Goal: Find specific page/section: Find specific page/section

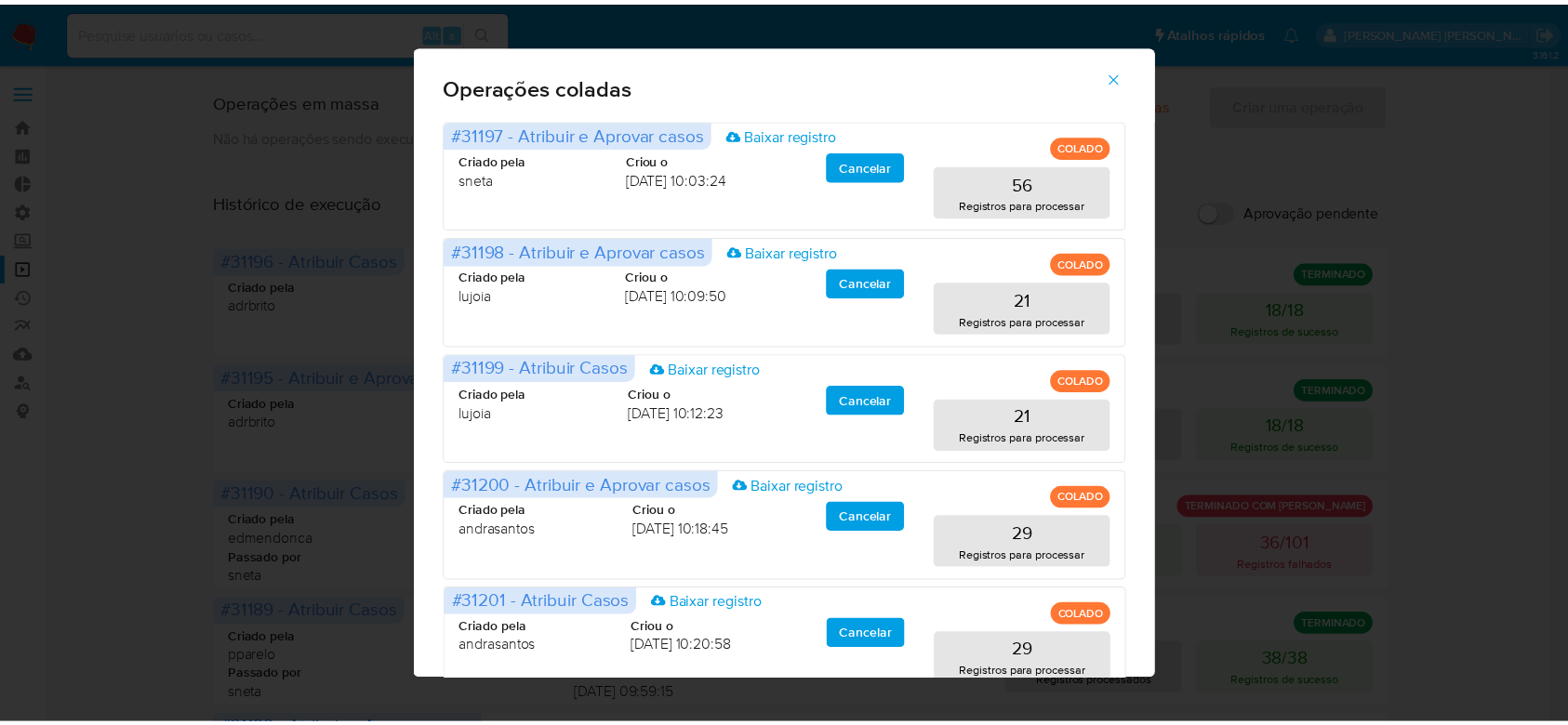
scroll to position [62, 0]
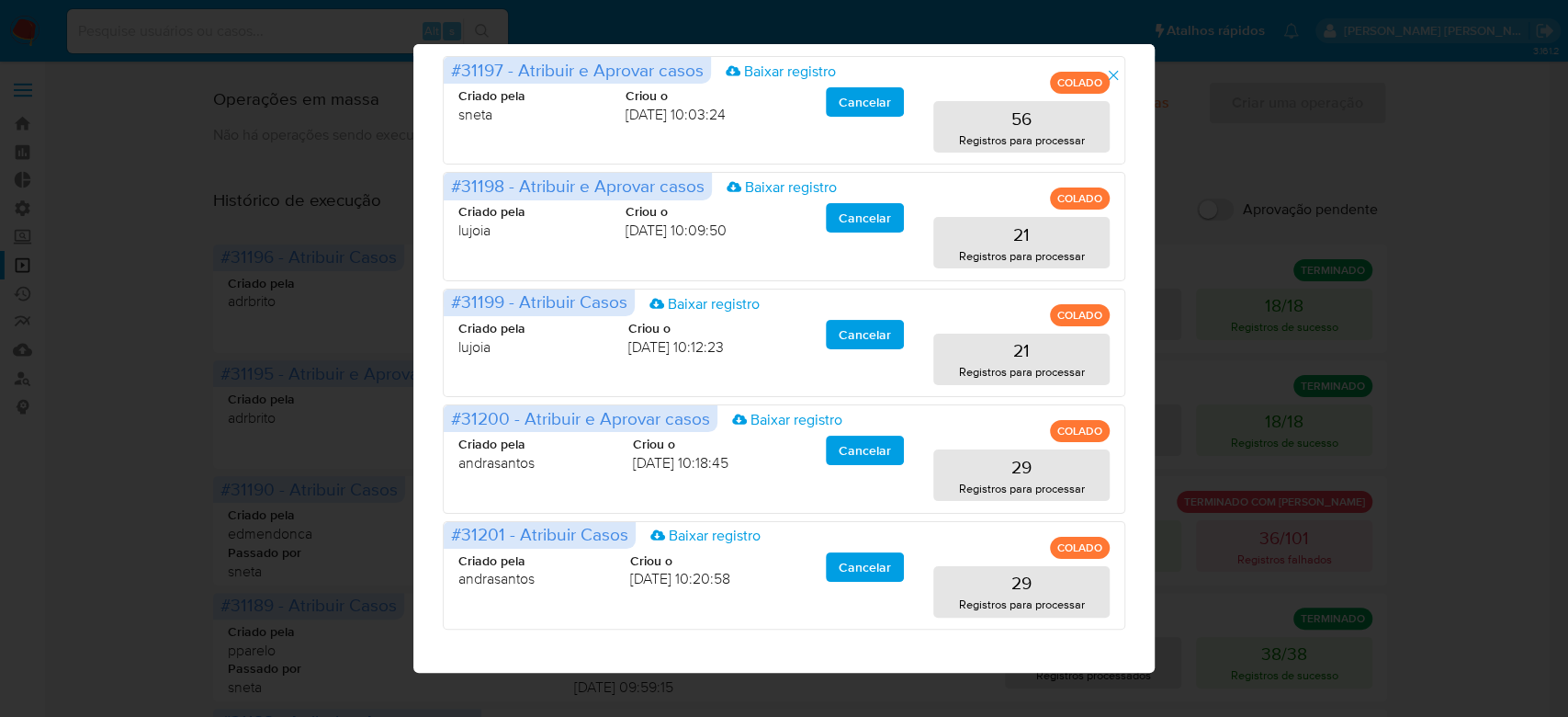
click at [1133, 82] on button "button" at bounding box center [1114, 75] width 65 height 44
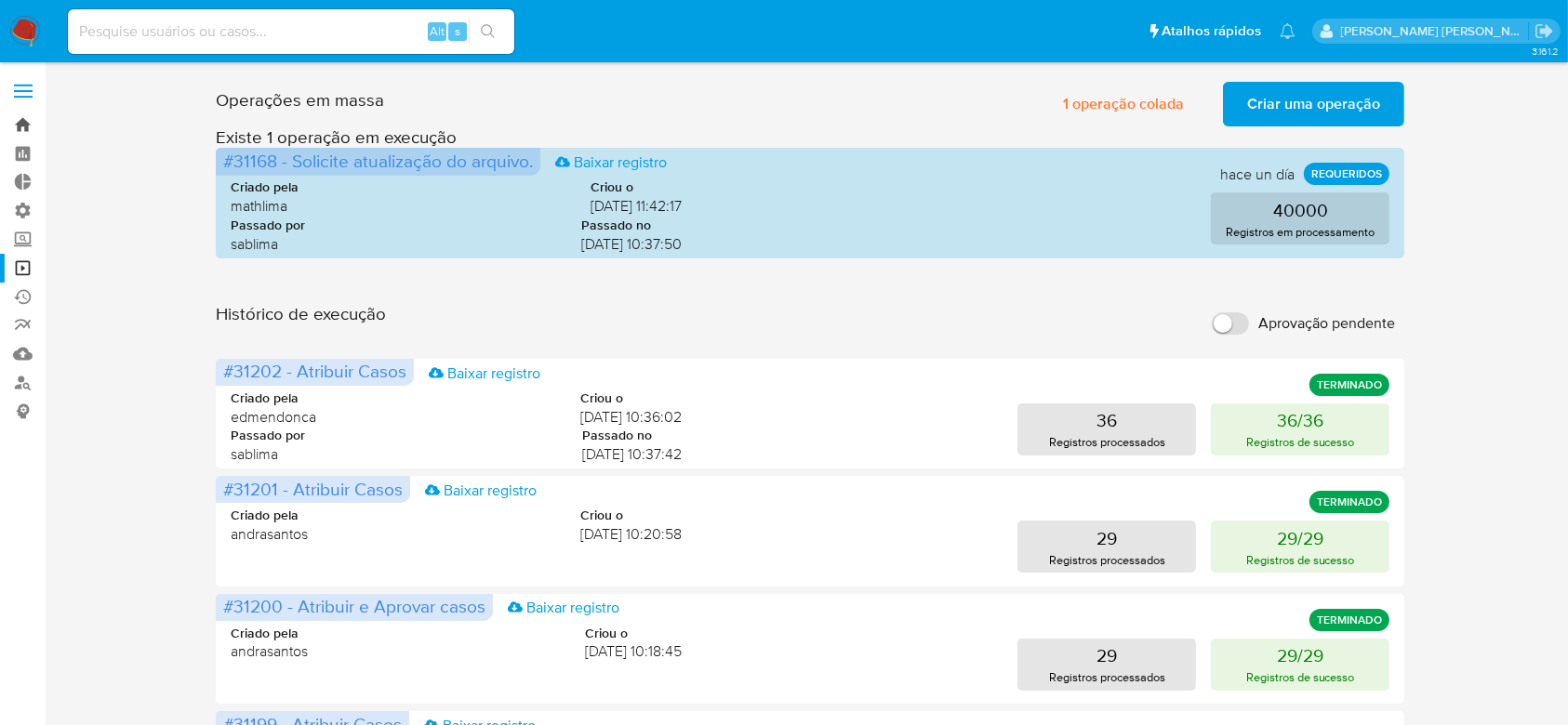
click at [29, 129] on link "Bandeja" at bounding box center [111, 125] width 221 height 29
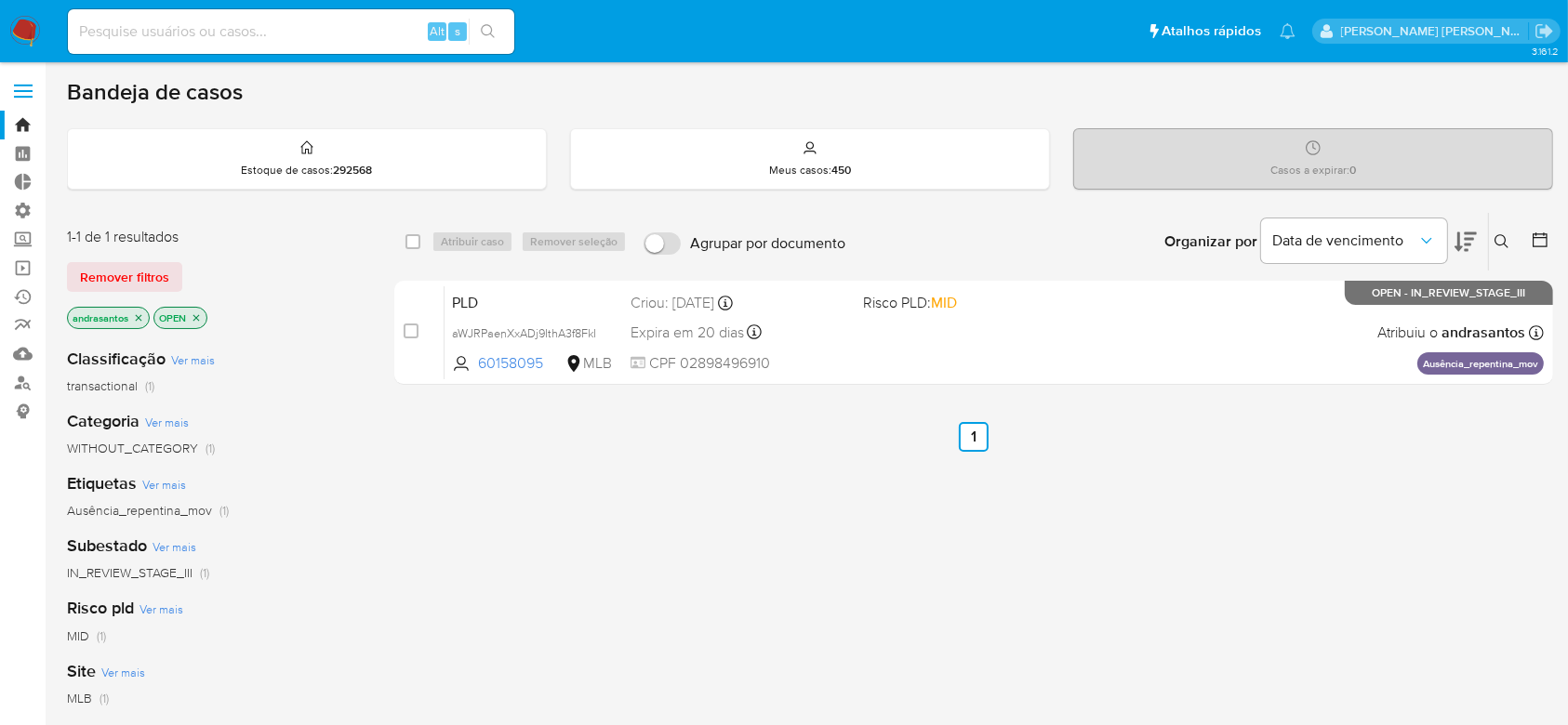
click at [141, 316] on icon "close-filter" at bounding box center [139, 318] width 12 height 12
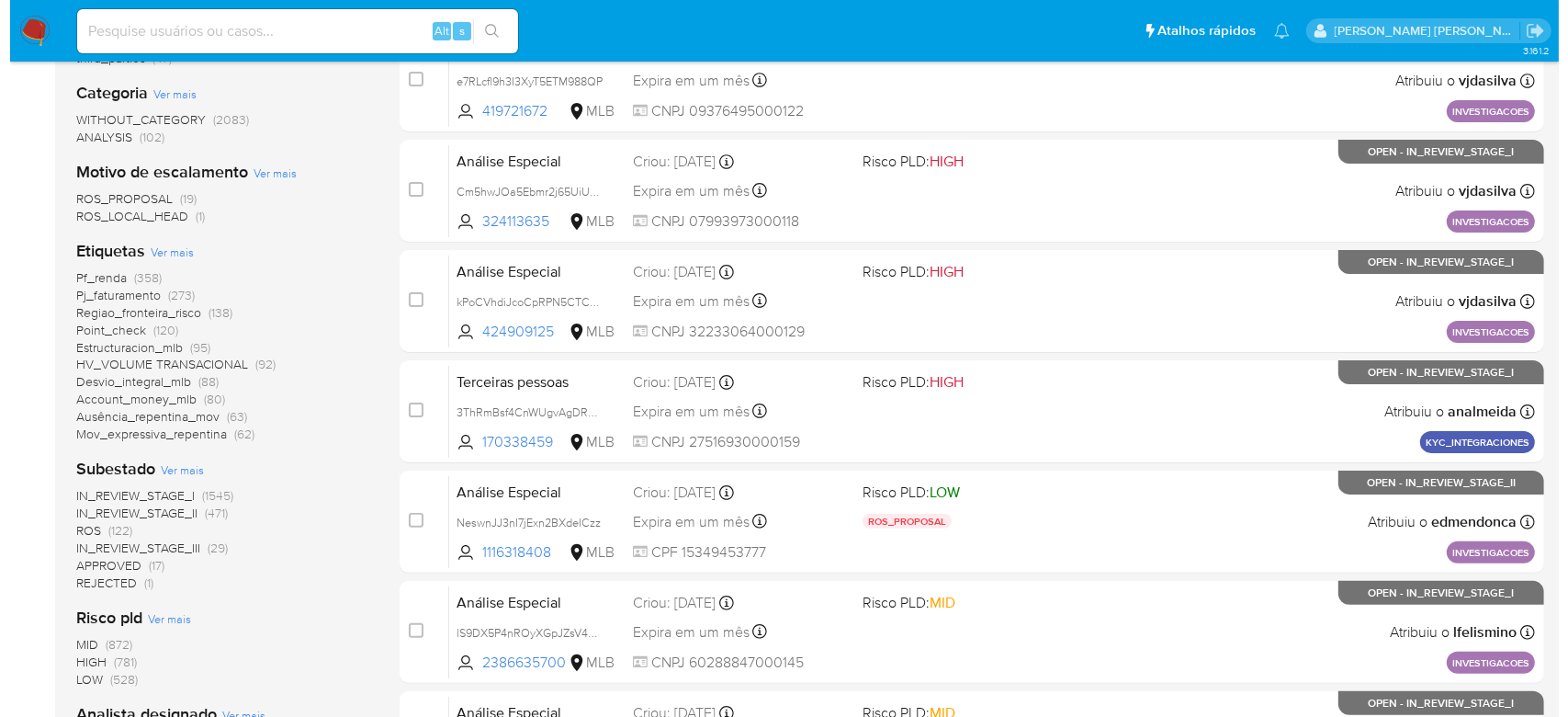
scroll to position [368, 0]
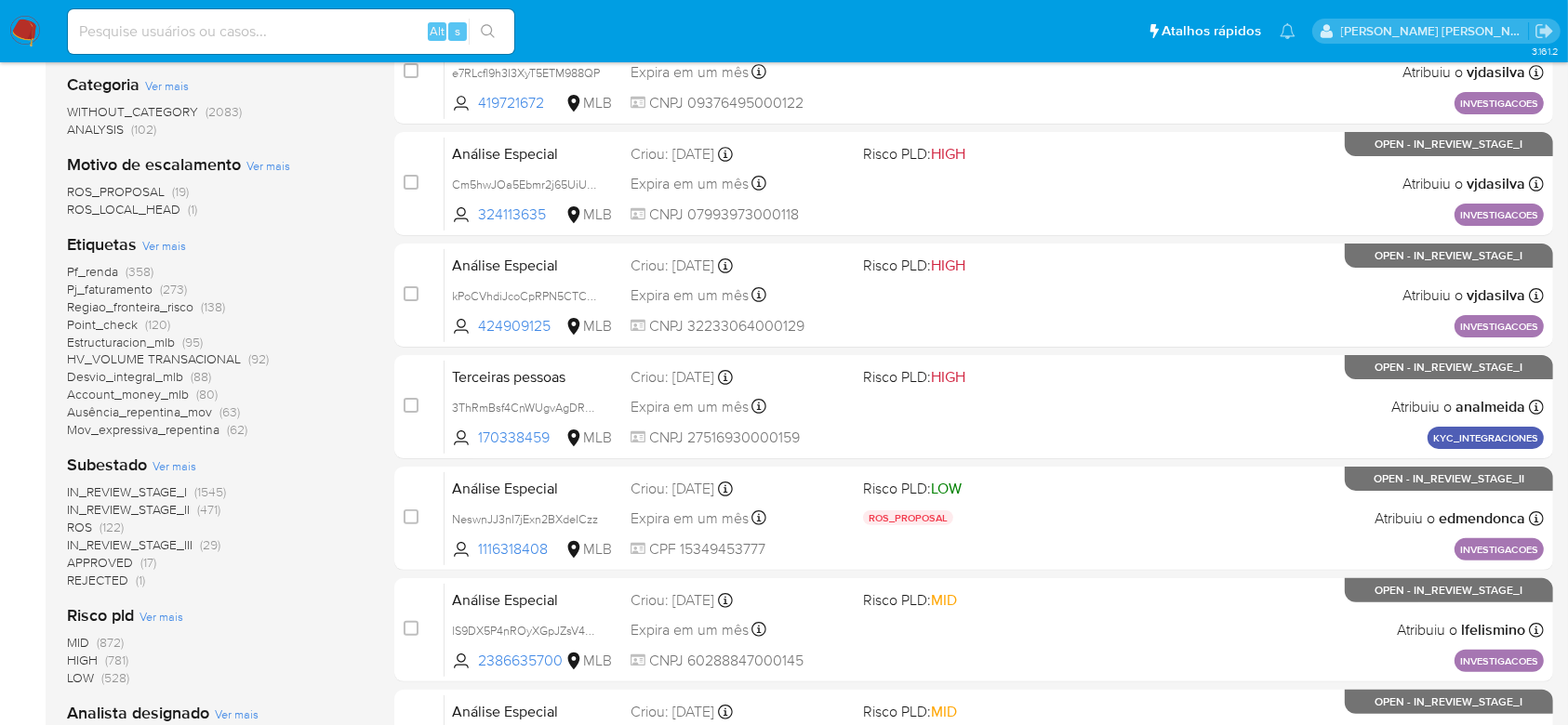
click at [189, 465] on span "Ver mais" at bounding box center [174, 465] width 43 height 16
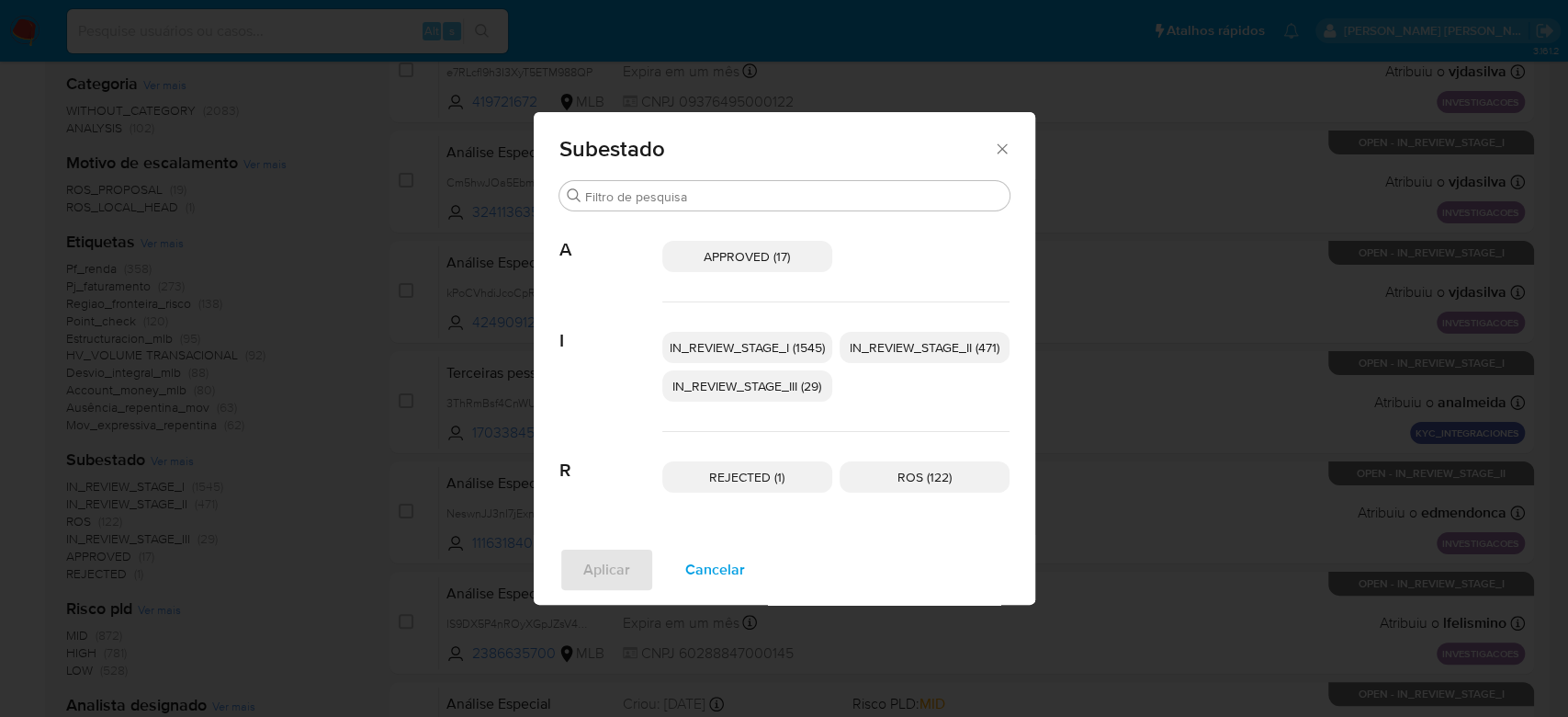
click at [775, 346] on span "IN_REVIEW_STAGE_I (1545)" at bounding box center [747, 347] width 155 height 18
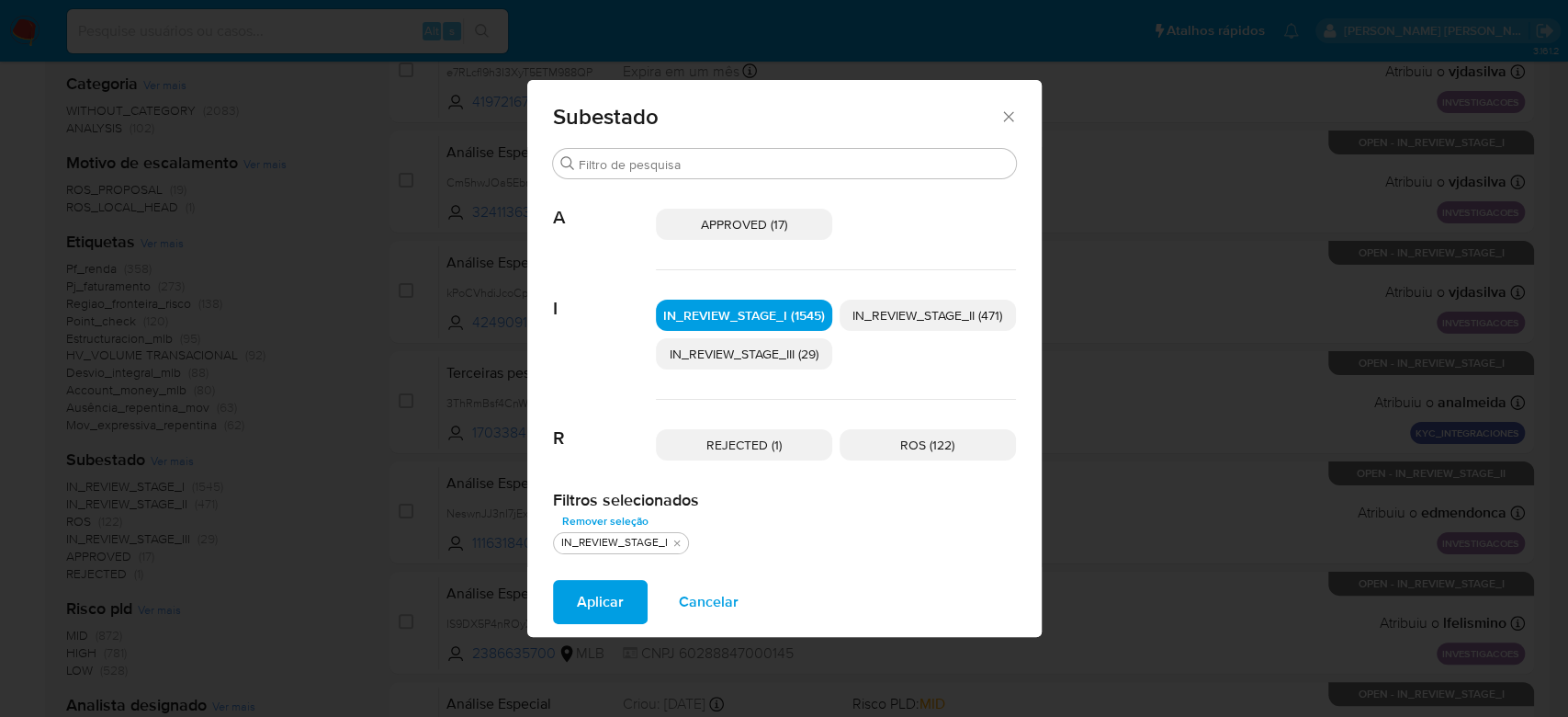
click at [948, 323] on span "IN_REVIEW_STAGE_II (471)" at bounding box center [927, 315] width 150 height 18
click at [586, 610] on span "Aplicar" at bounding box center [600, 602] width 47 height 41
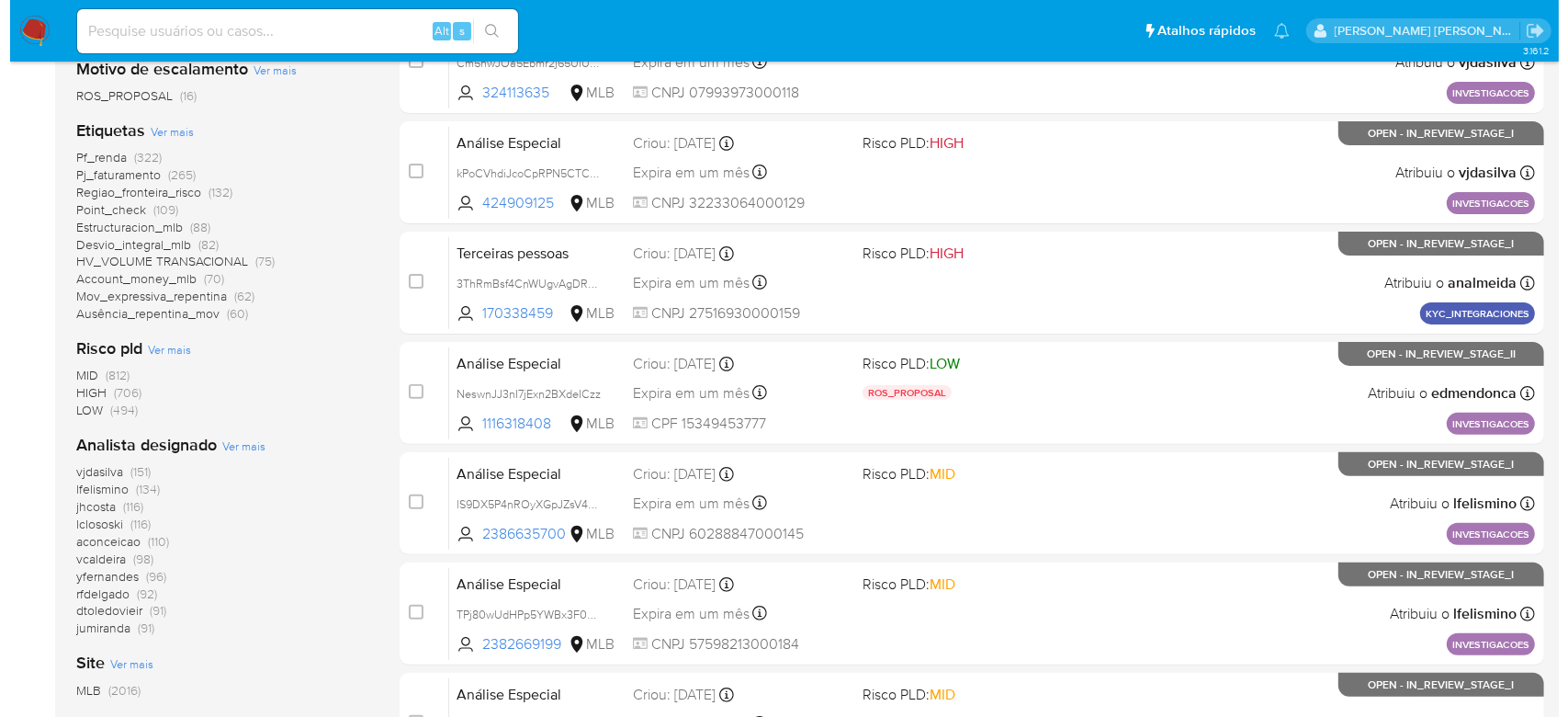
scroll to position [490, 0]
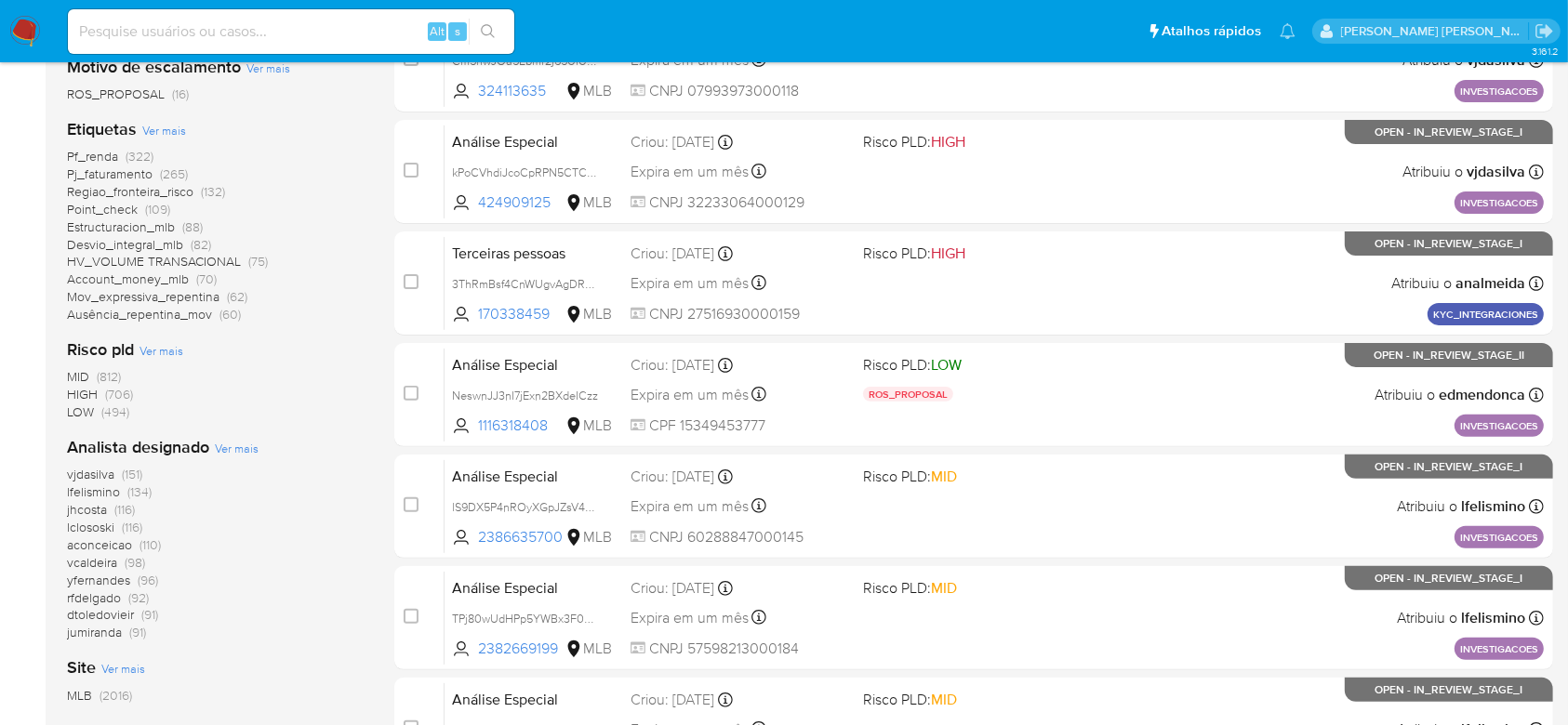
click at [238, 439] on span "Ver mais" at bounding box center [236, 447] width 43 height 16
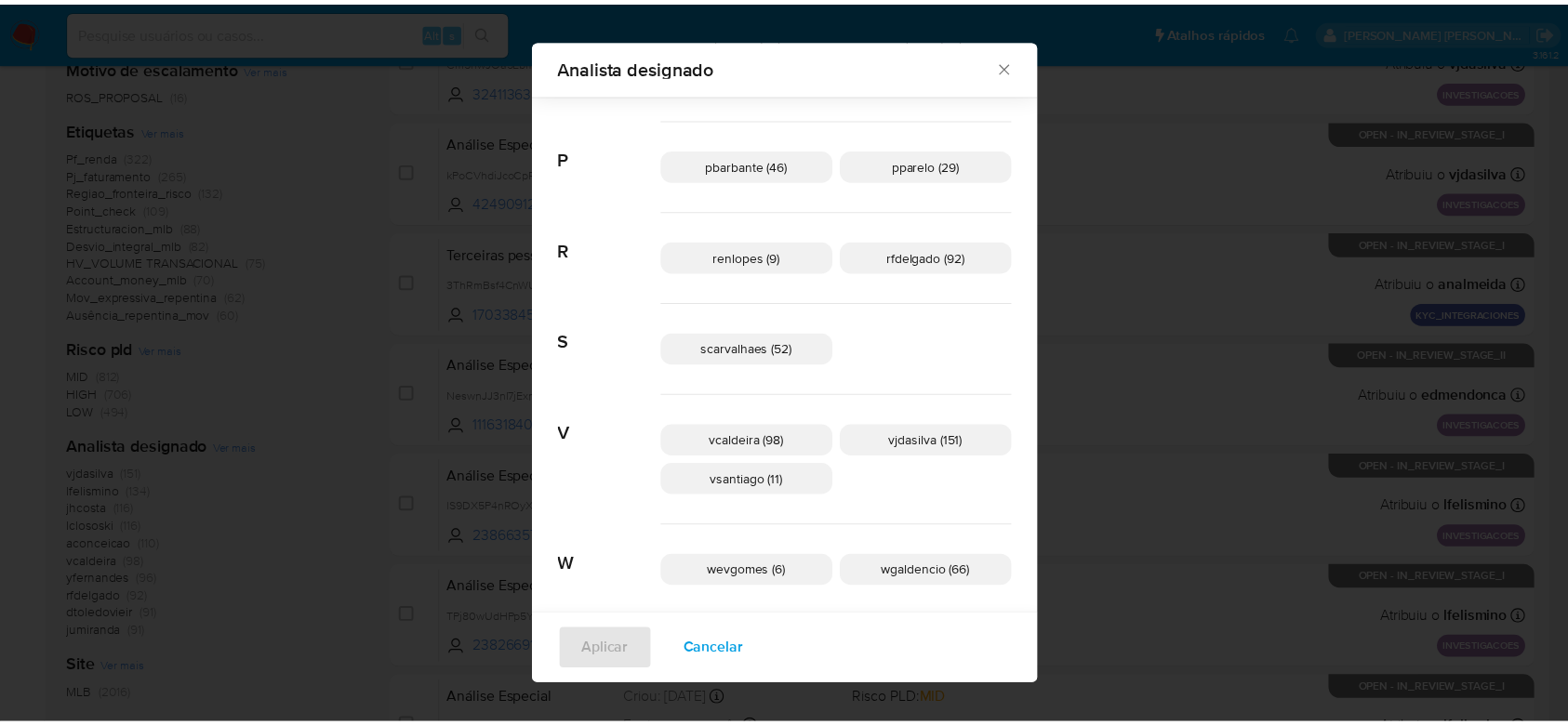
scroll to position [1082, 0]
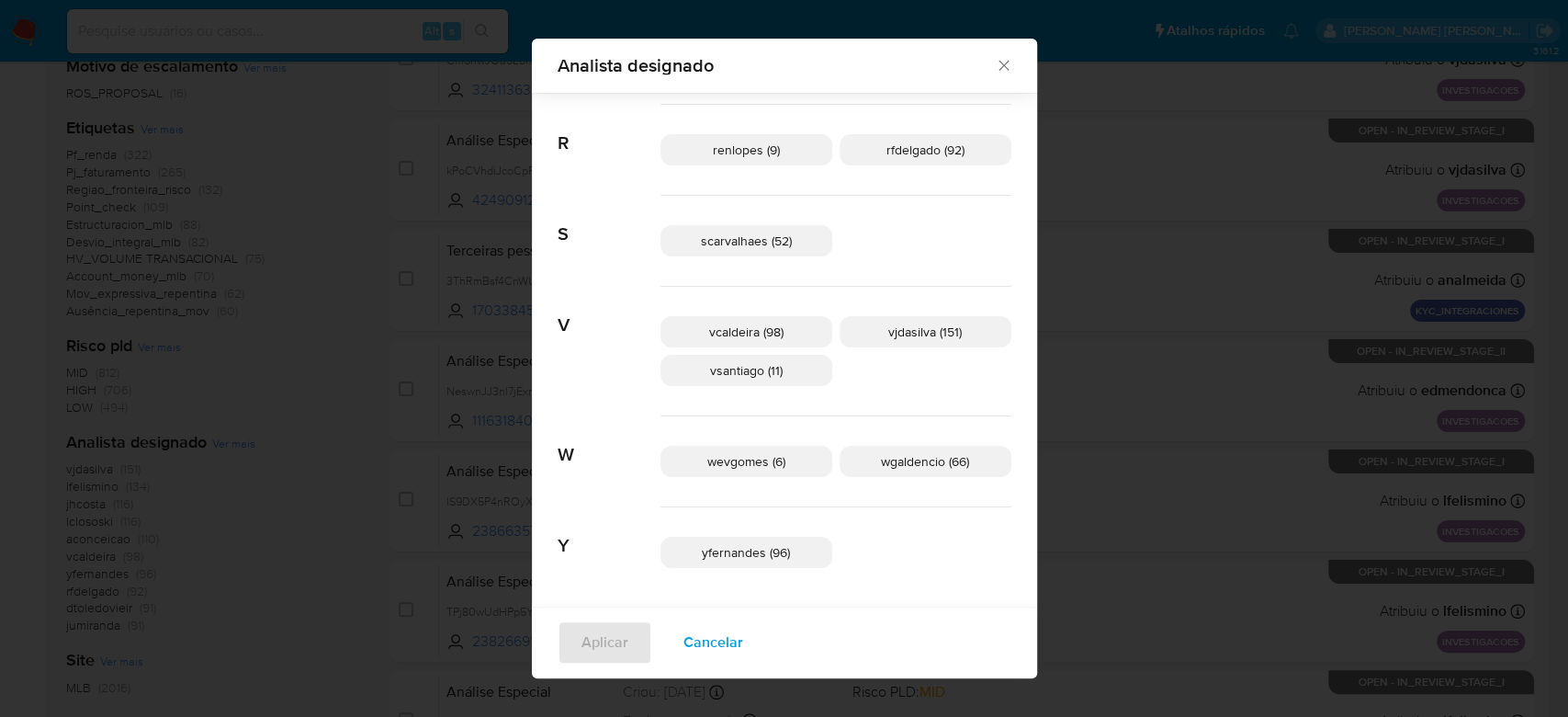
click at [380, 477] on div "Analista designado Buscar A aconceicao (110) adrbrito (2) analmeida (29) C carg…" at bounding box center [784, 358] width 1568 height 717
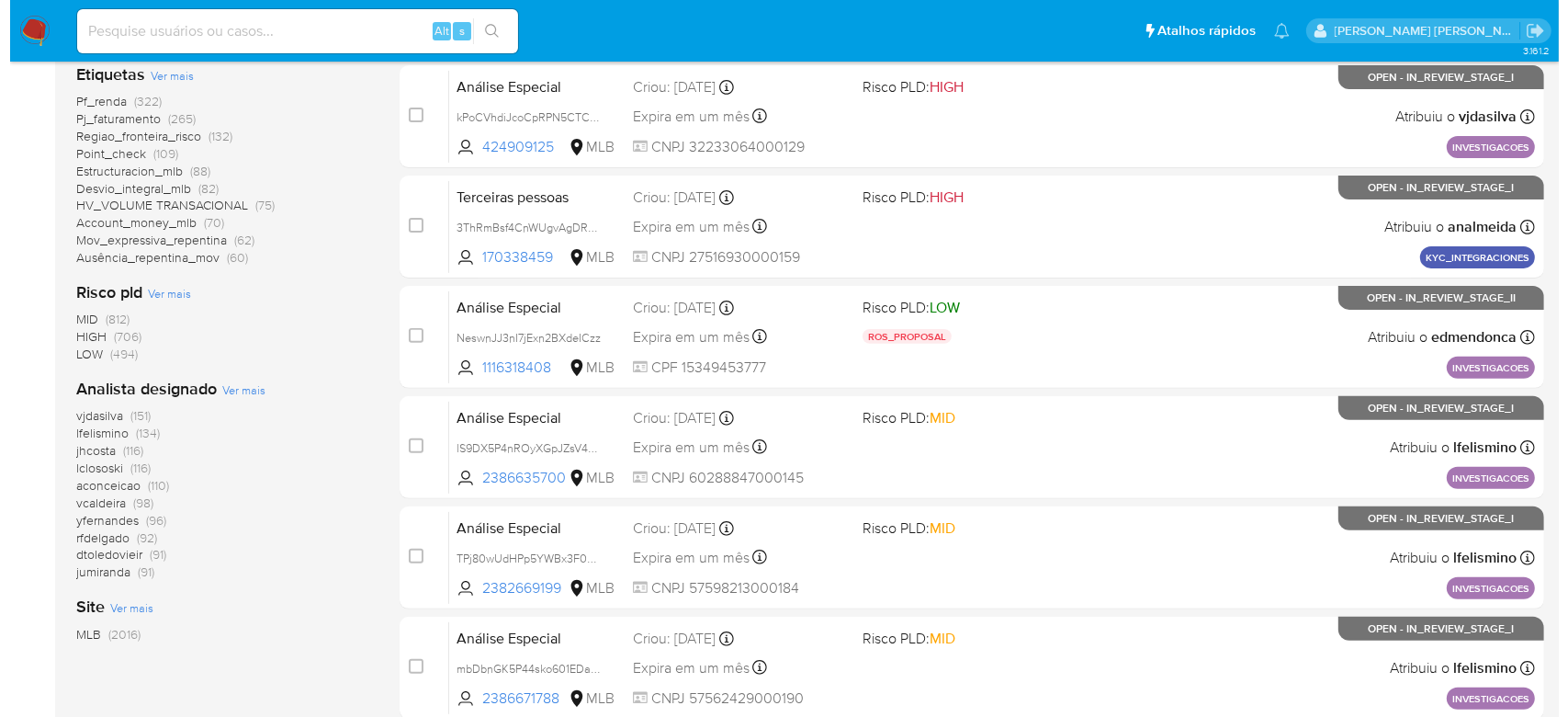
scroll to position [490, 0]
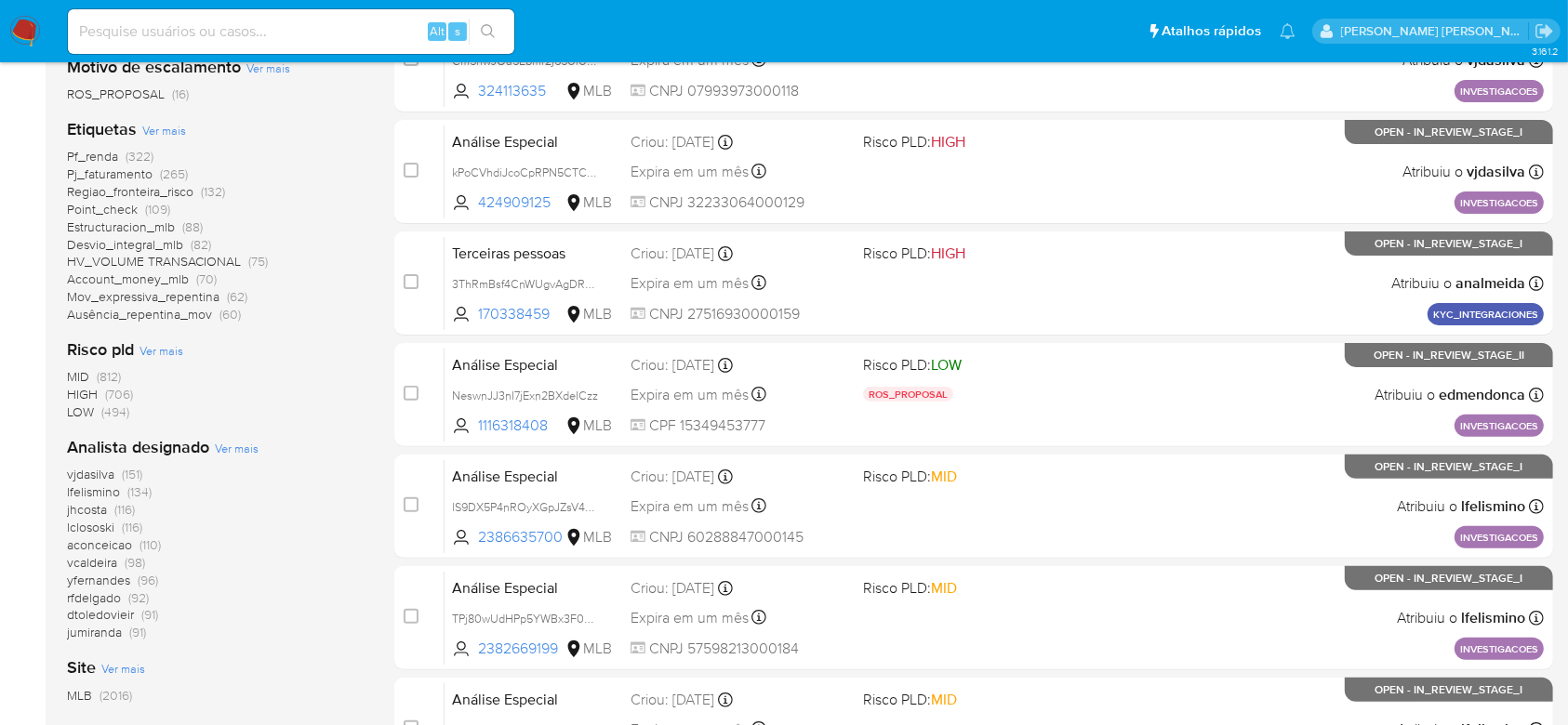
click at [234, 449] on span "Ver mais" at bounding box center [236, 447] width 43 height 16
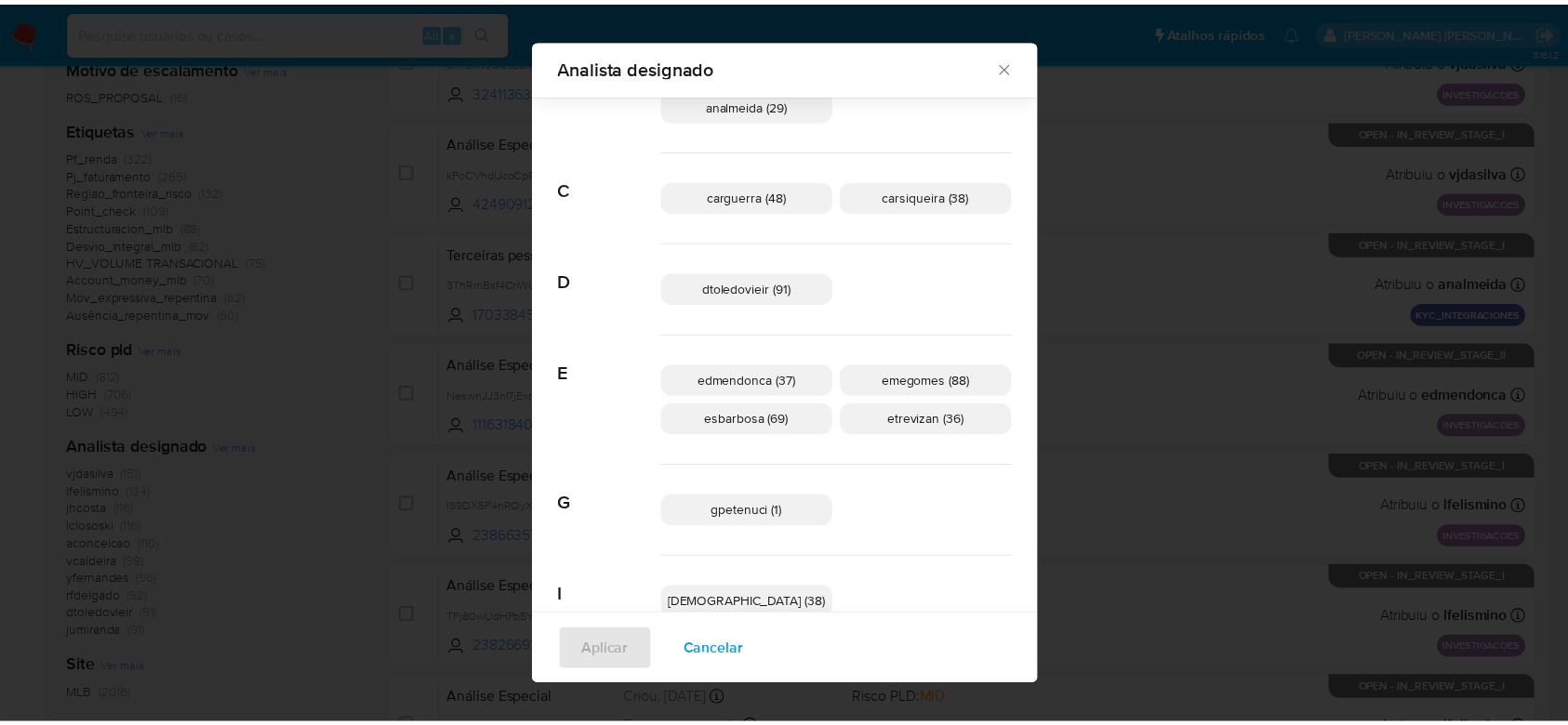
scroll to position [110, 0]
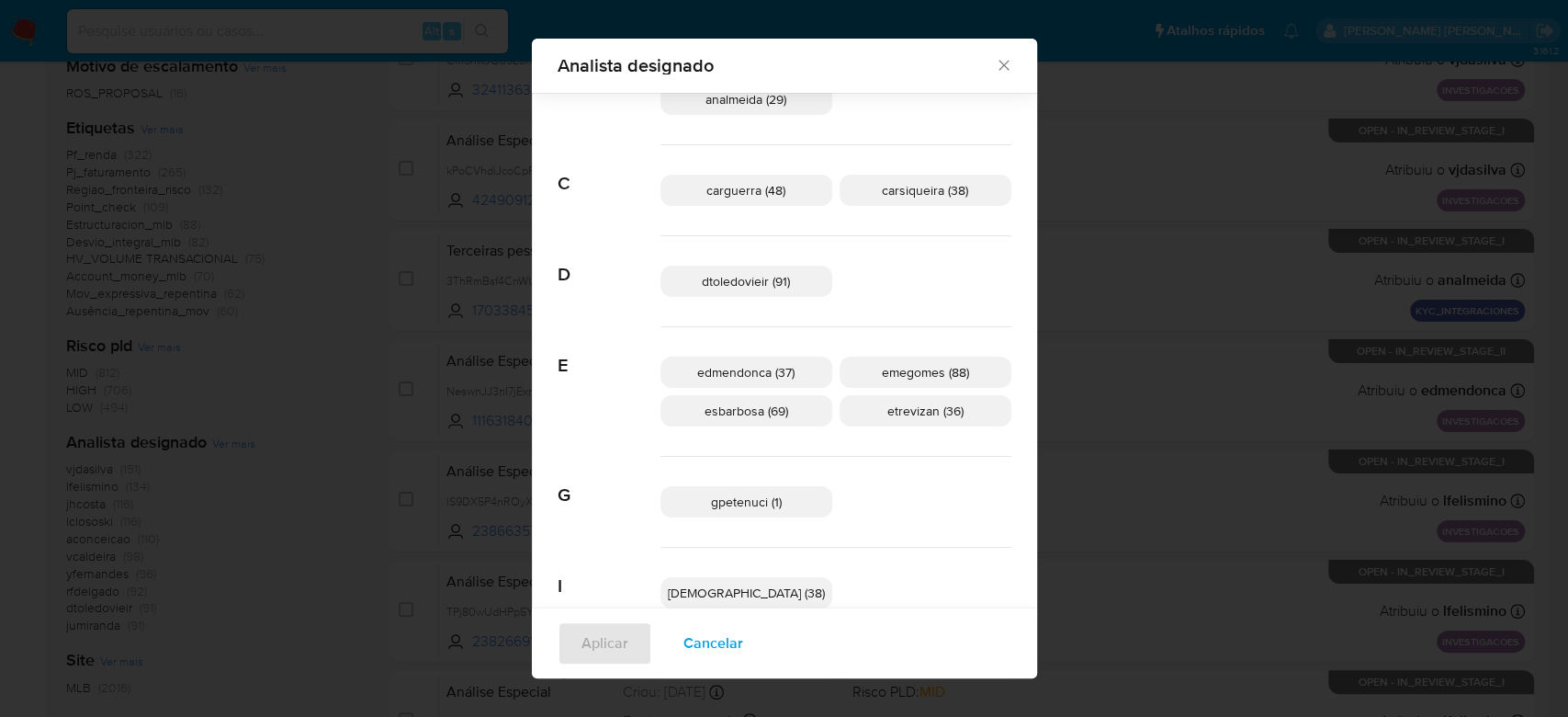
click at [336, 378] on div "Analista designado Buscar A aconceicao (110) adrbrito (2) analmeida (29) C carg…" at bounding box center [784, 358] width 1568 height 717
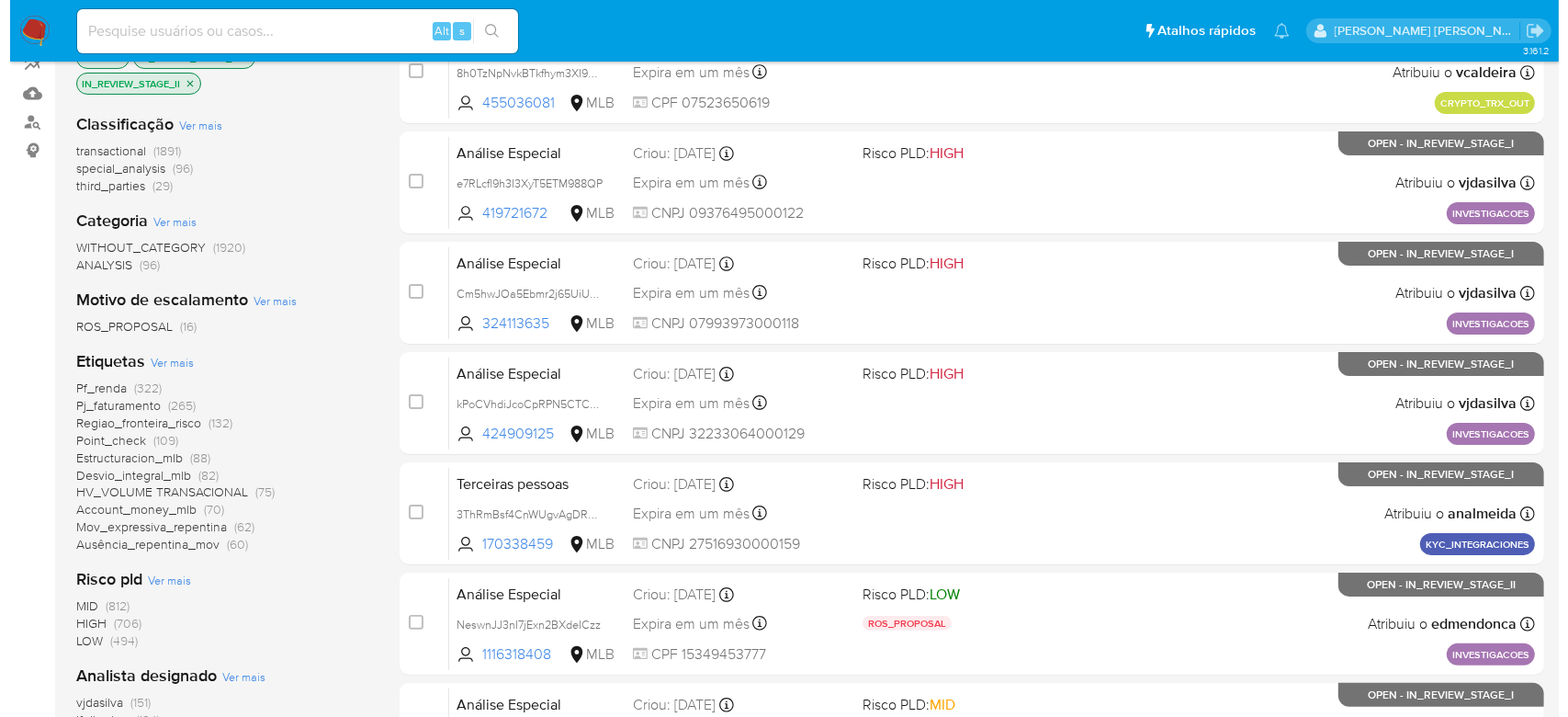
scroll to position [612, 0]
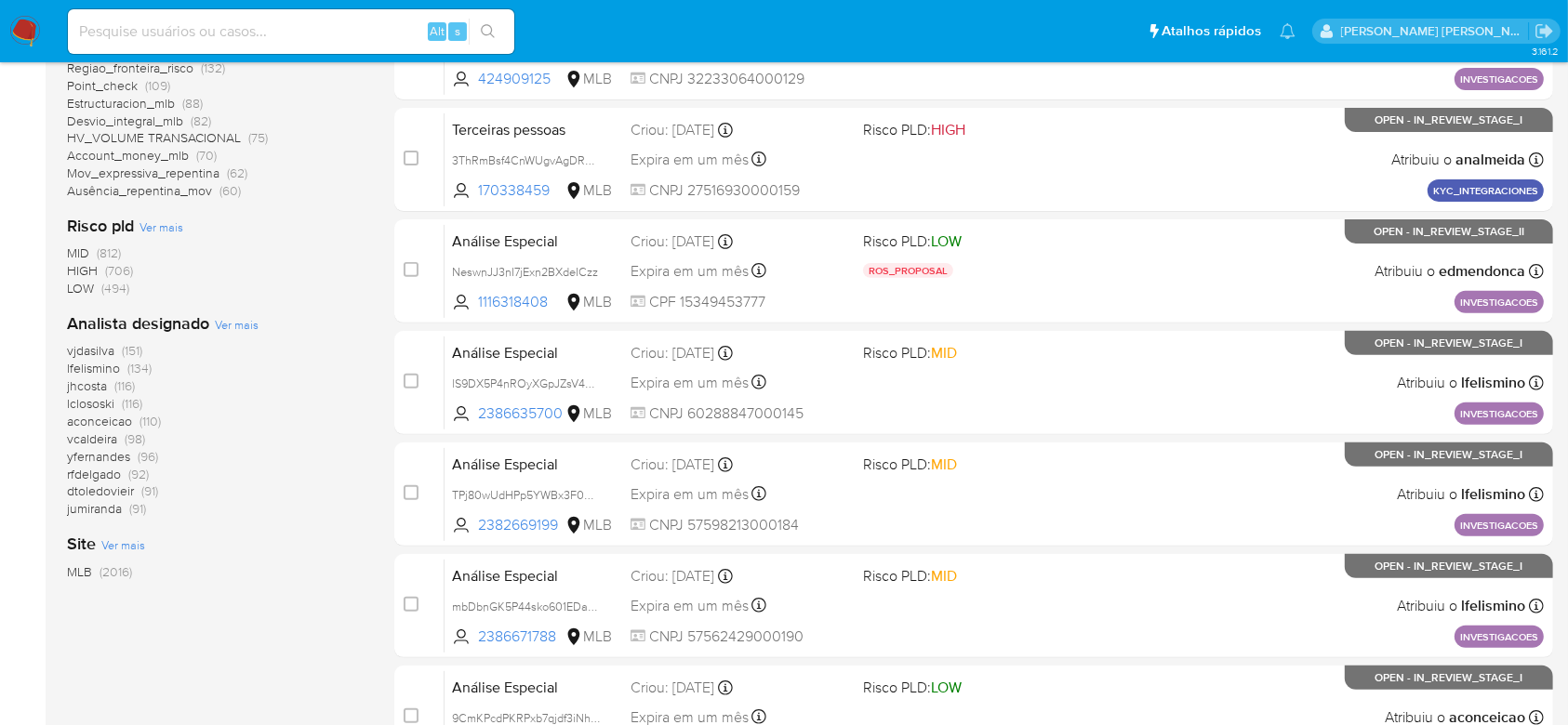
click at [235, 324] on span "Ver mais" at bounding box center [236, 324] width 43 height 16
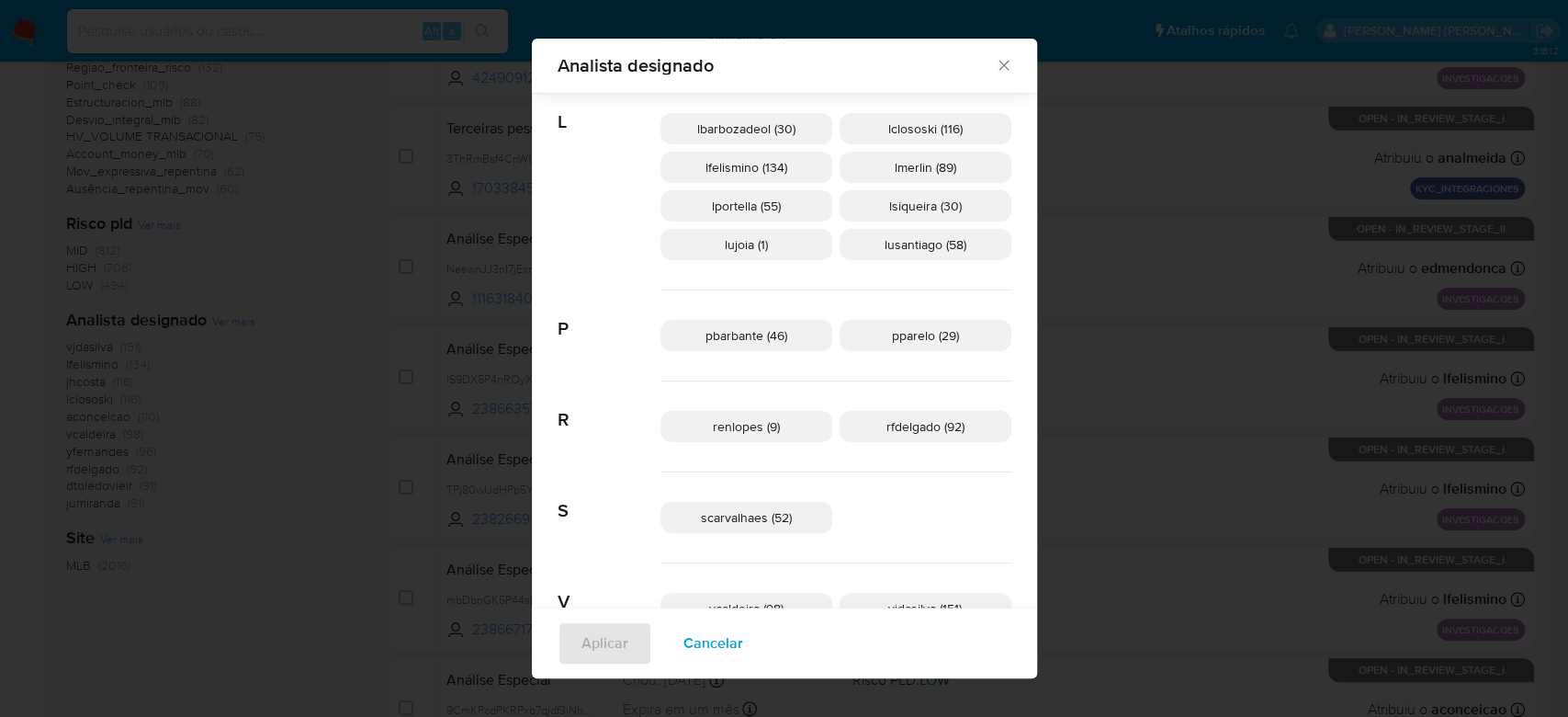
scroll to position [1070, 0]
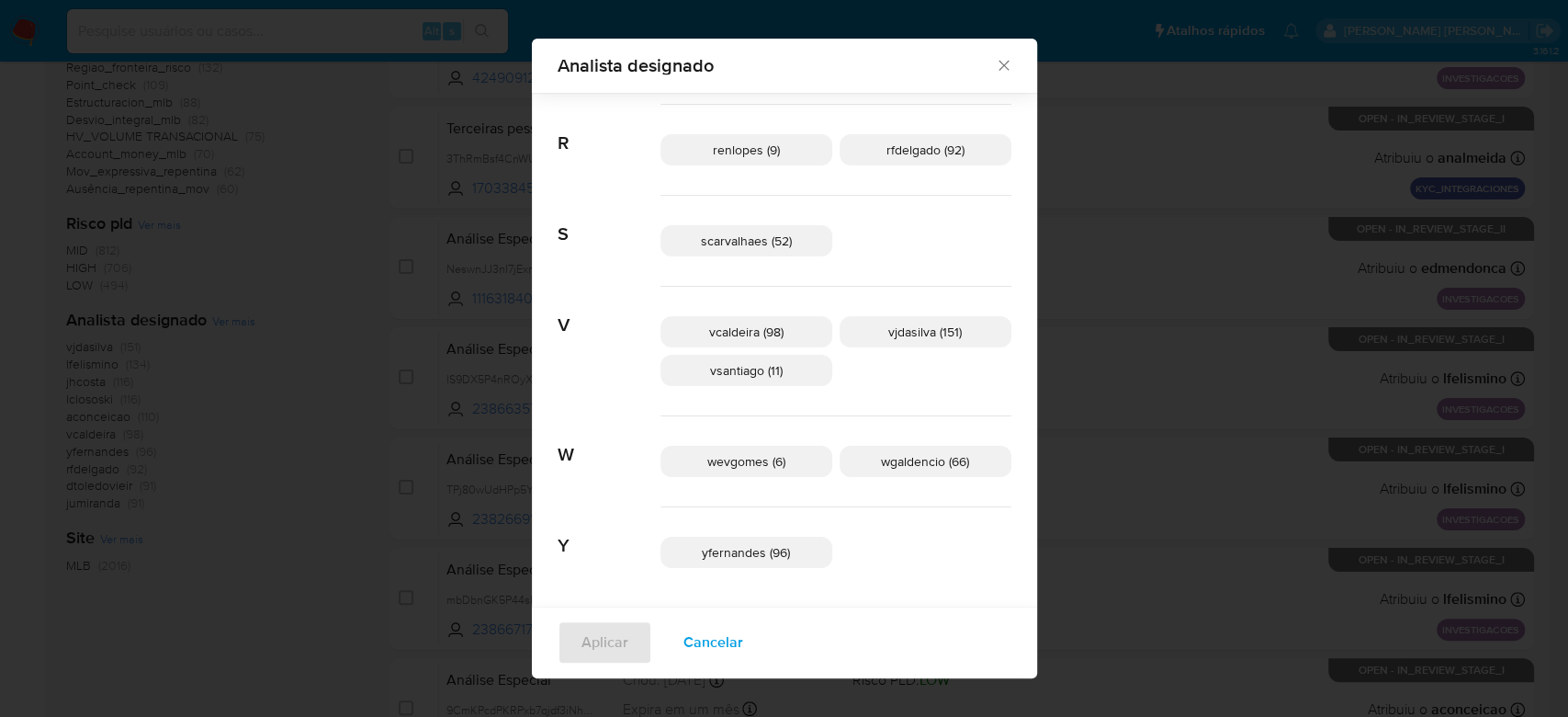
click at [889, 327] on span "vjdasilva (151)" at bounding box center [925, 331] width 73 height 18
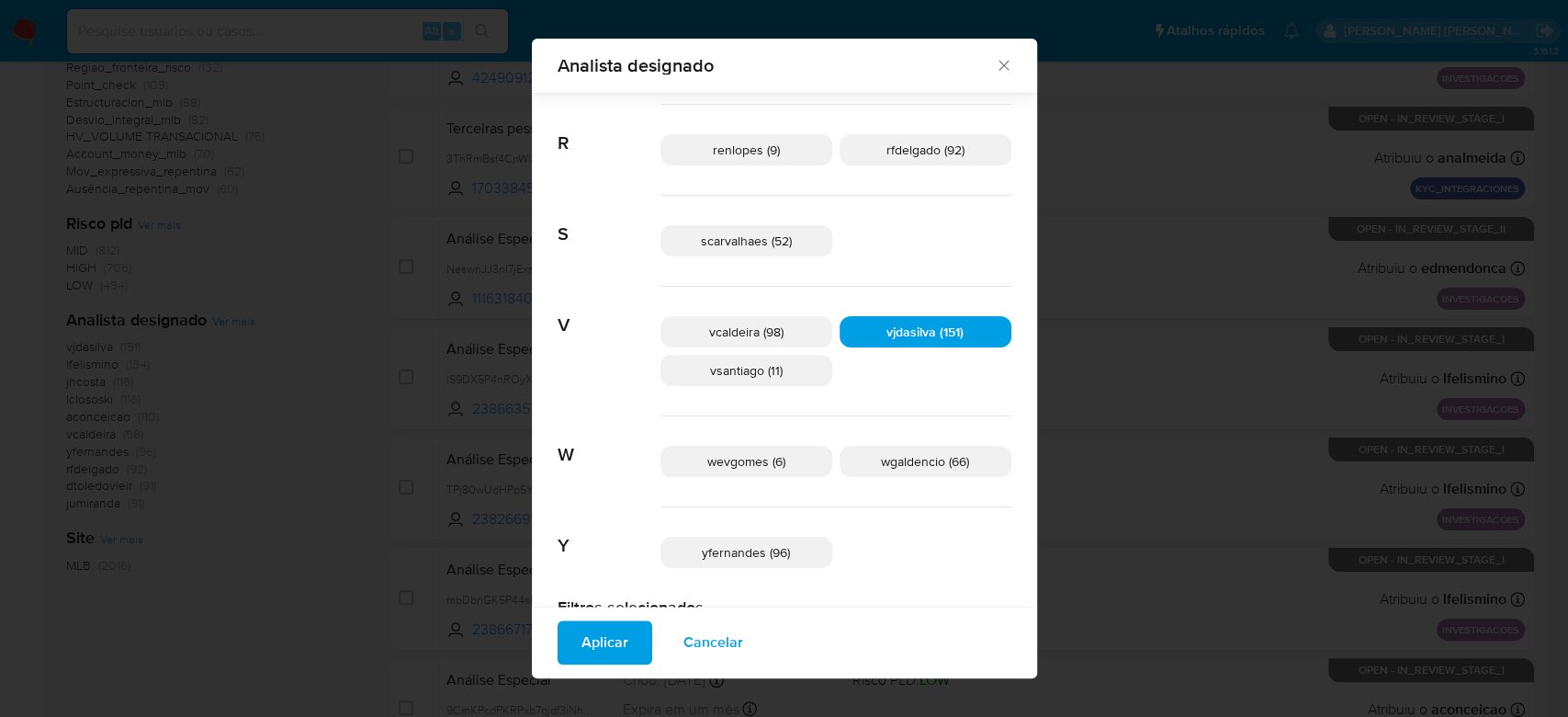
click at [628, 630] on span "Aplicar" at bounding box center [604, 643] width 47 height 41
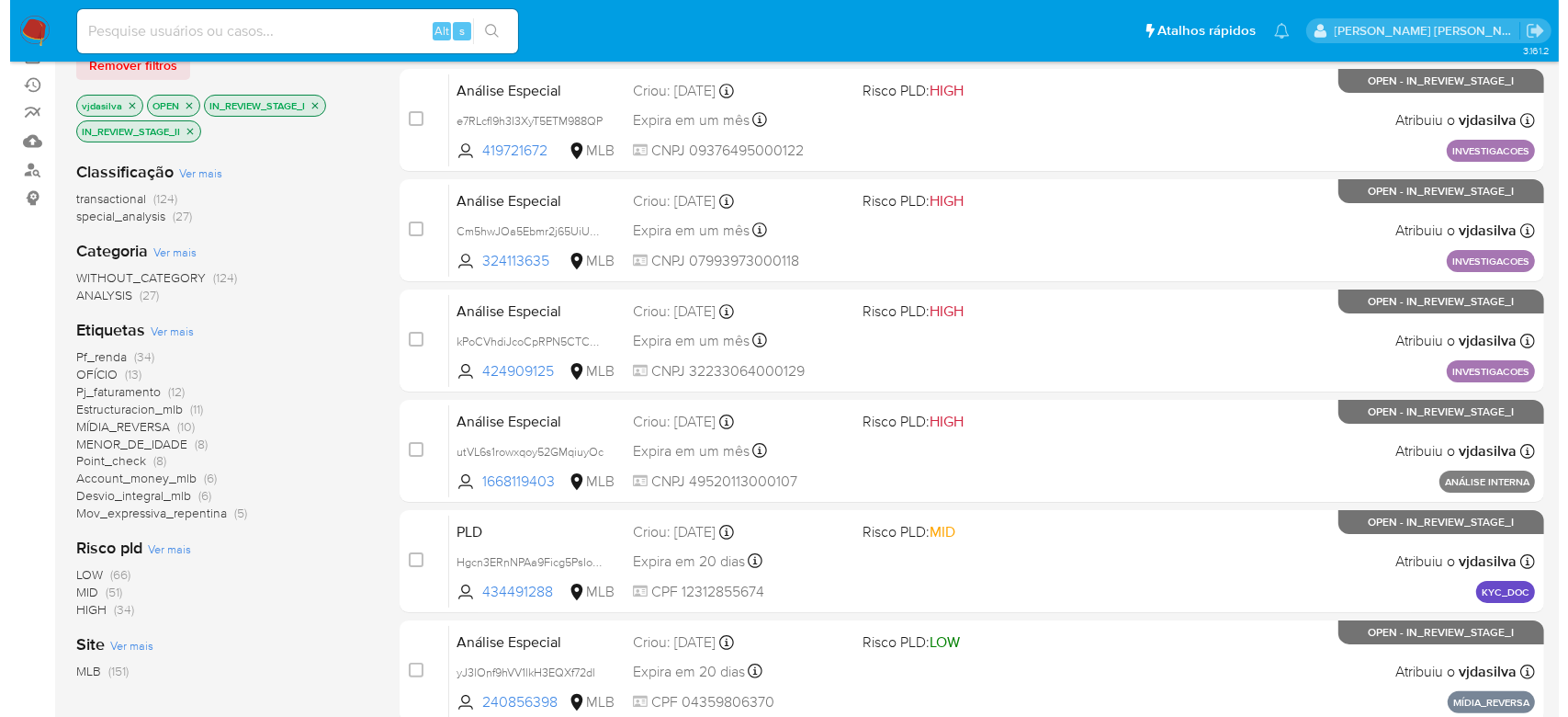
scroll to position [244, 0]
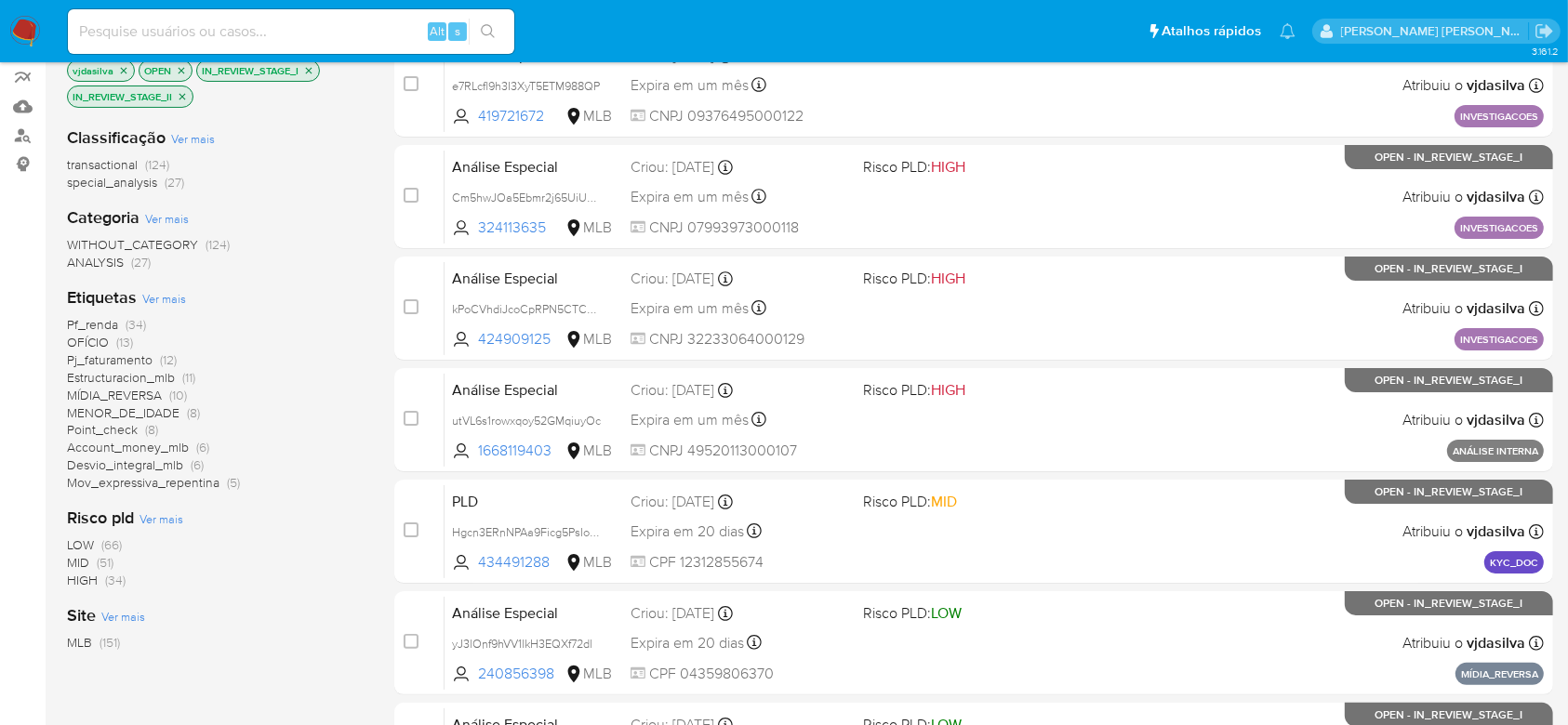
click at [164, 293] on span "Ver mais" at bounding box center [164, 298] width 43 height 16
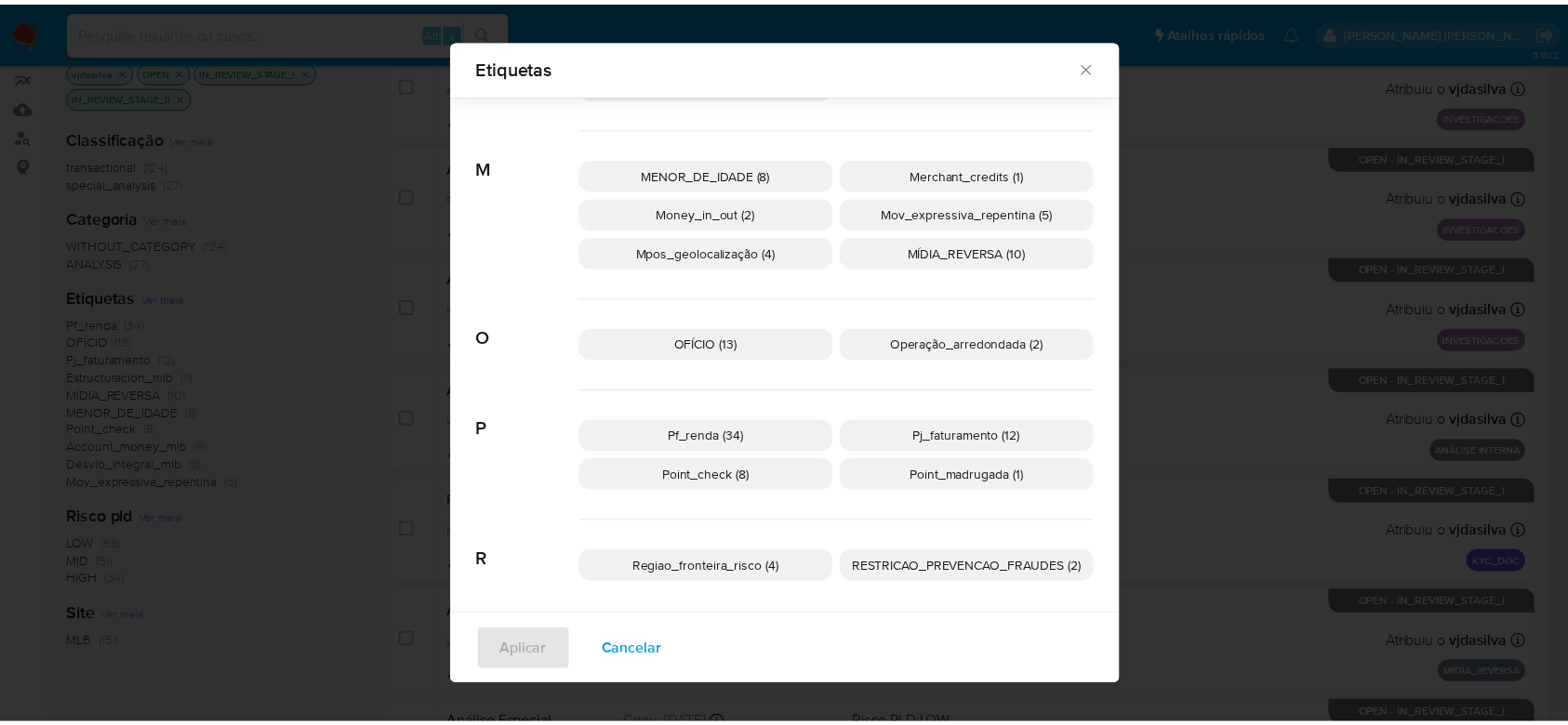
scroll to position [807, 0]
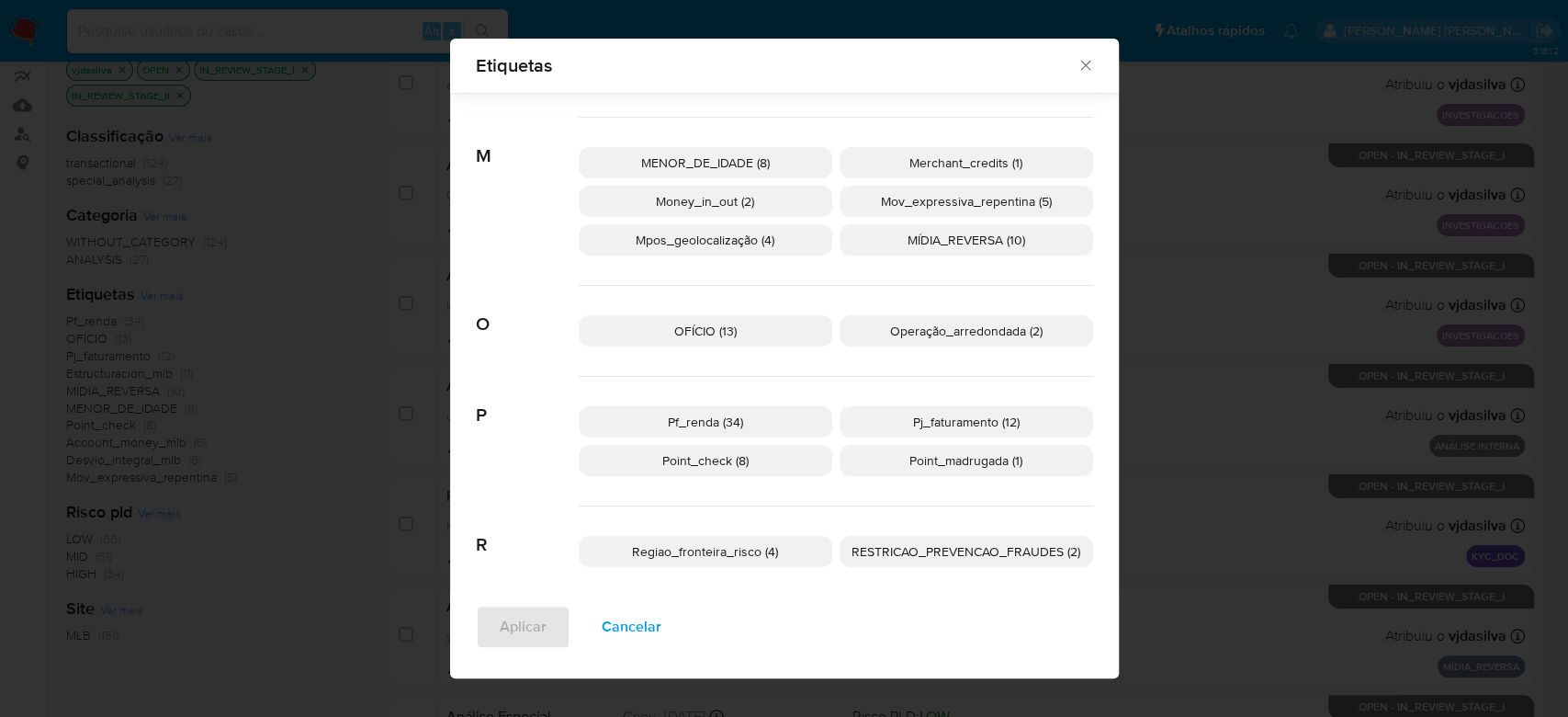
drag, startPoint x: 1071, startPoint y: 69, endPoint x: 1053, endPoint y: 69, distance: 18.0
click at [1077, 69] on icon "Fechar" at bounding box center [1085, 65] width 18 height 18
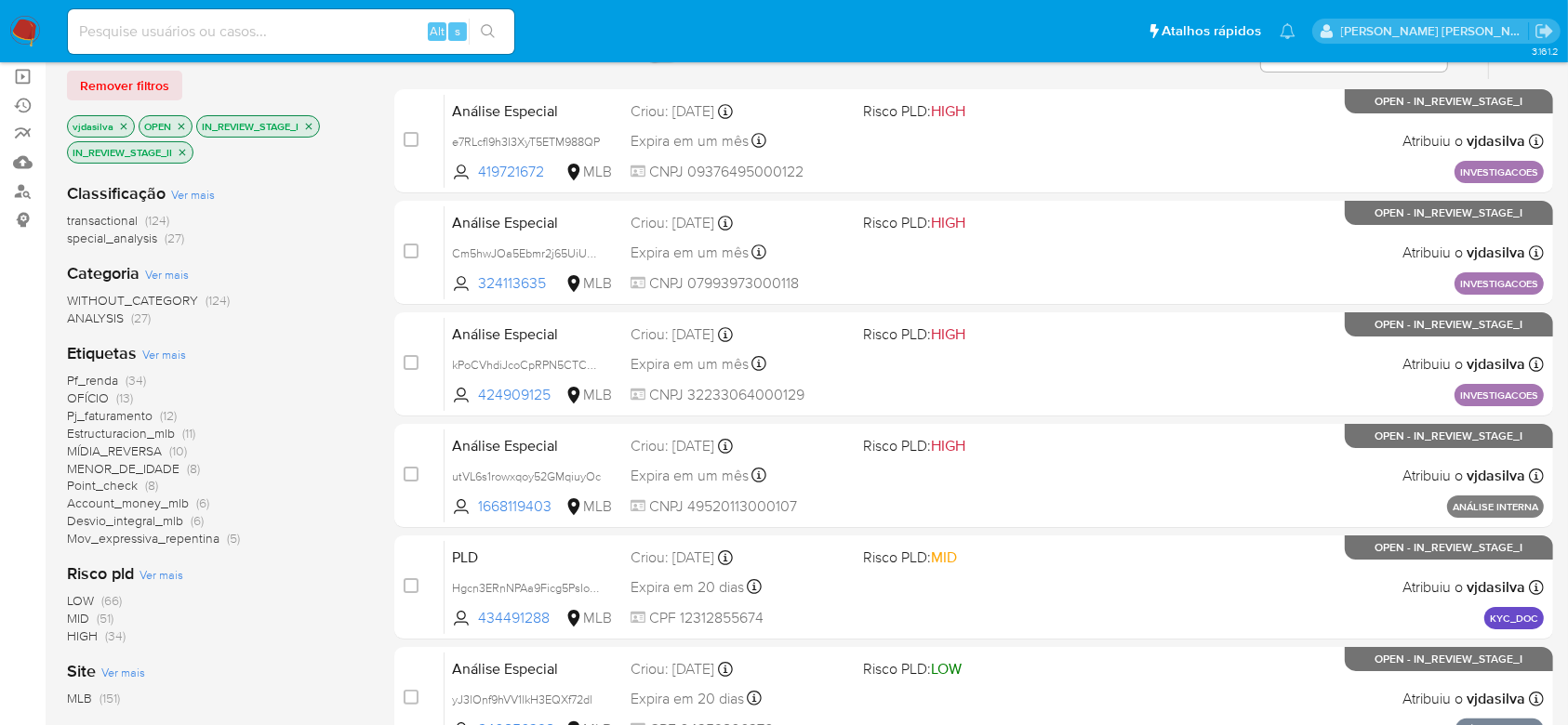
scroll to position [188, 0]
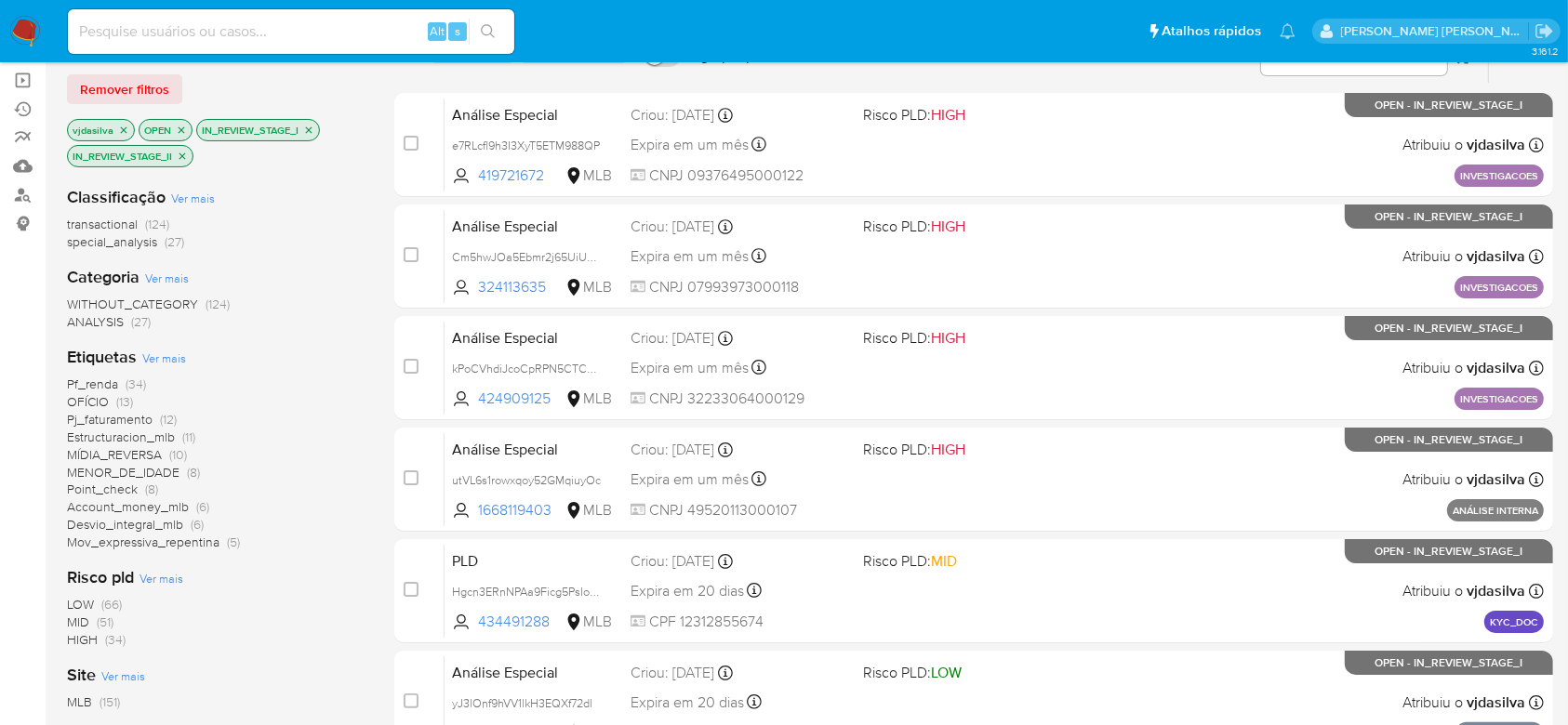
click at [114, 120] on p "vjdasilva" at bounding box center [101, 130] width 66 height 20
click at [122, 125] on icon "close-filter" at bounding box center [124, 131] width 12 height 12
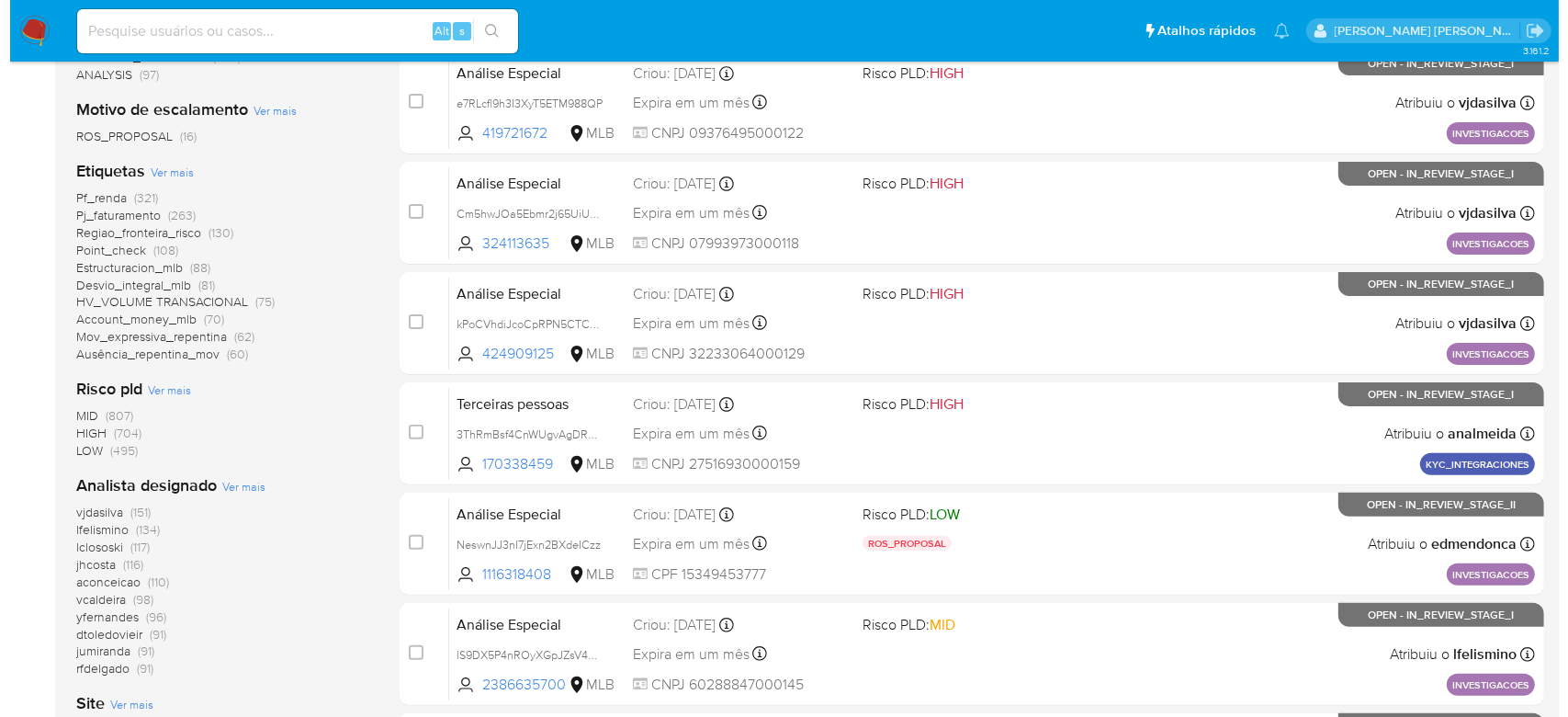
scroll to position [677, 0]
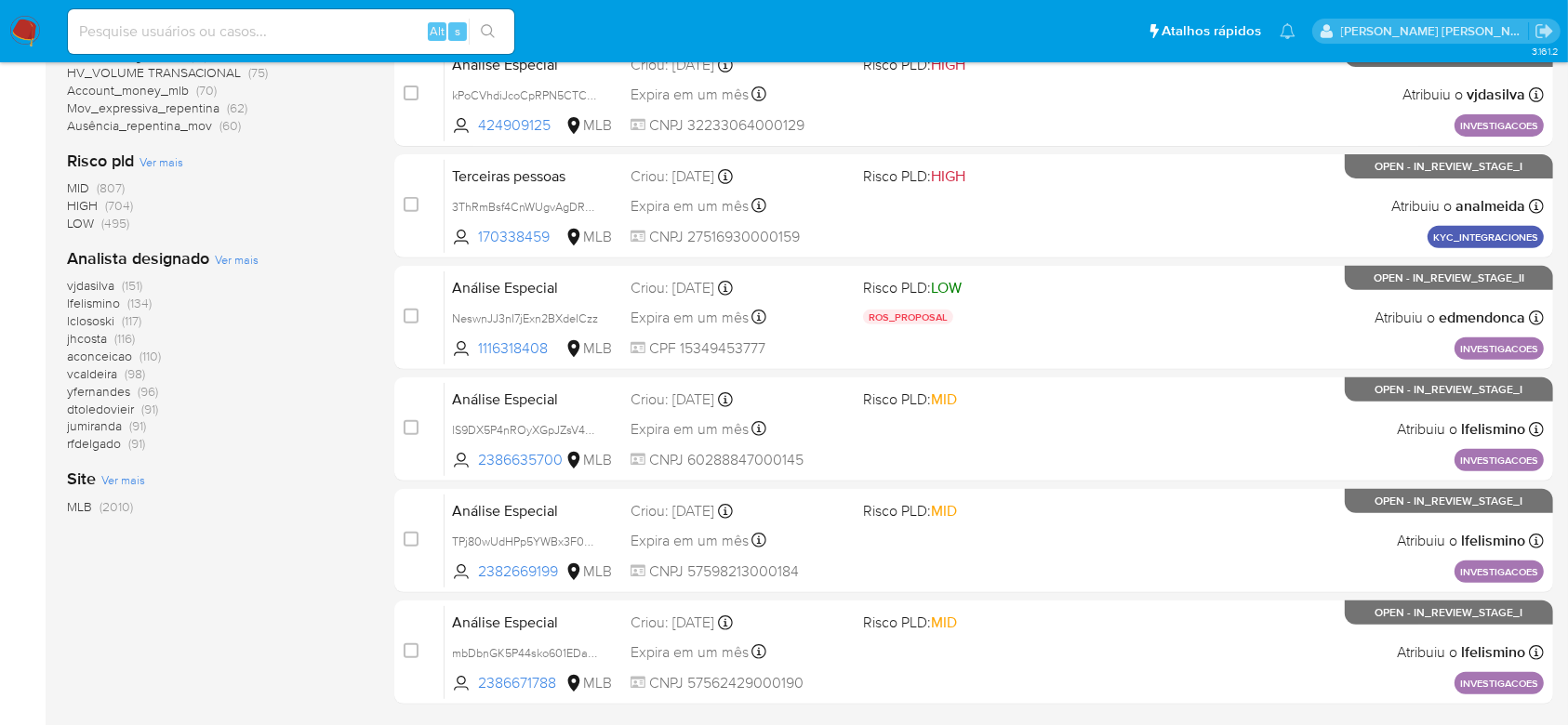
click at [234, 257] on span "Ver mais" at bounding box center [236, 259] width 43 height 16
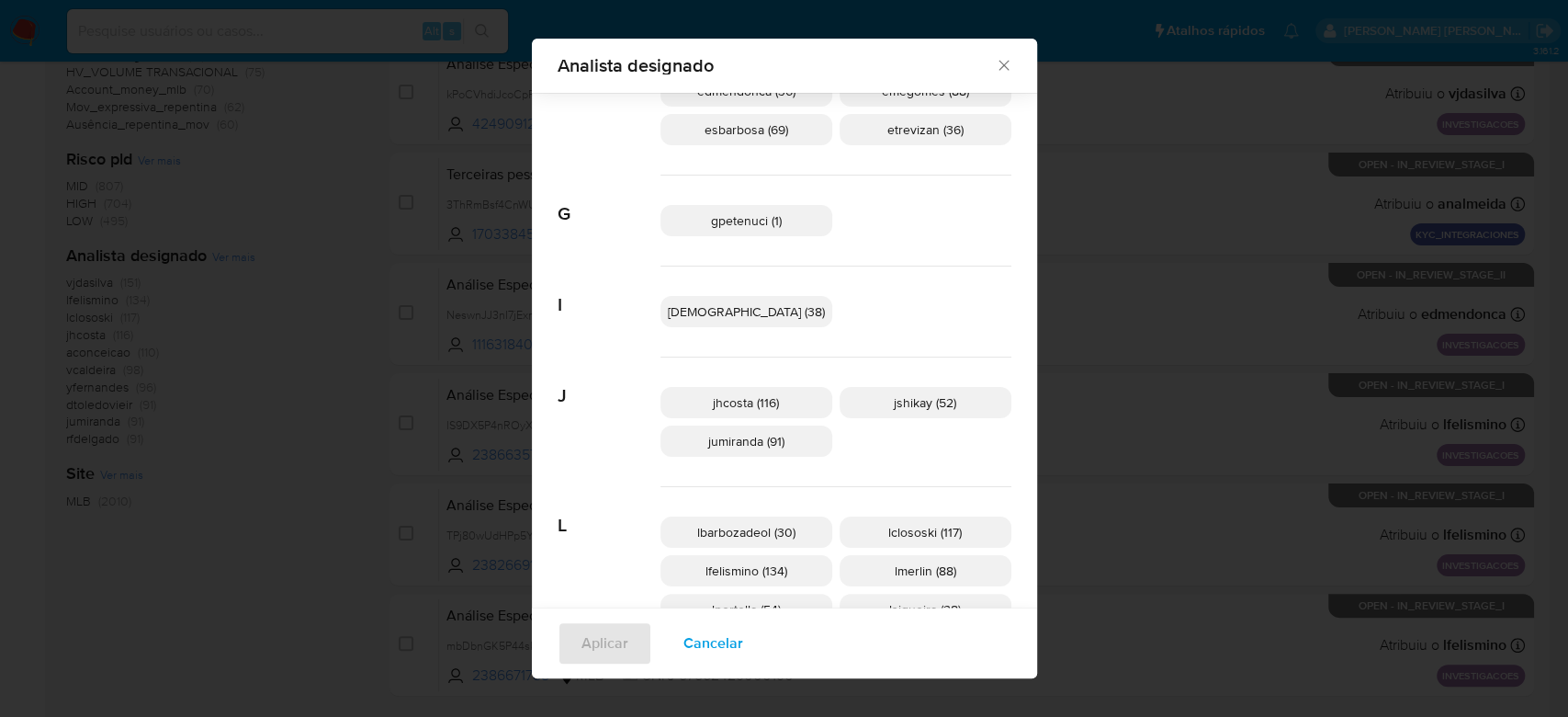
scroll to position [1070, 0]
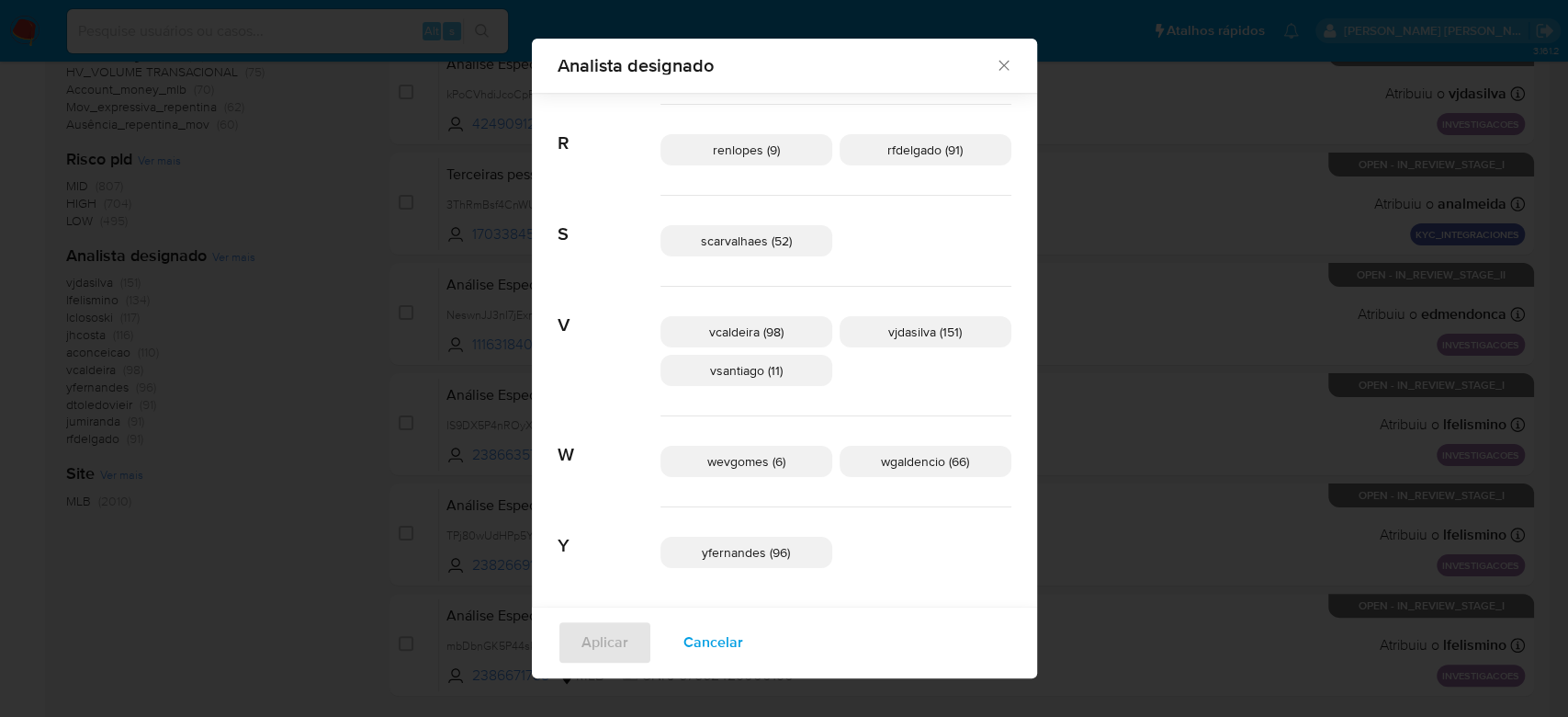
click at [753, 453] on span "wevgomes (6)" at bounding box center [746, 461] width 78 height 18
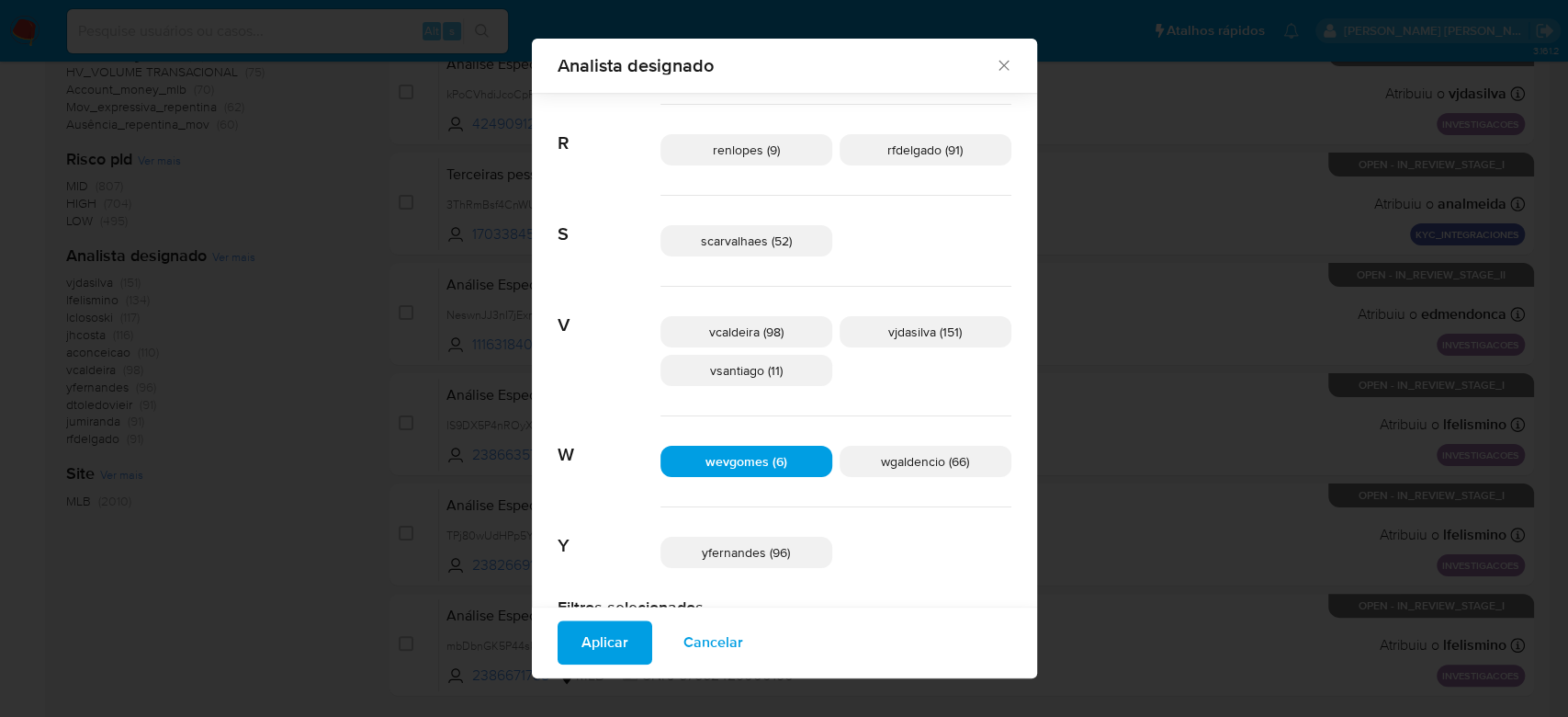
click at [628, 655] on span "Aplicar" at bounding box center [604, 643] width 47 height 41
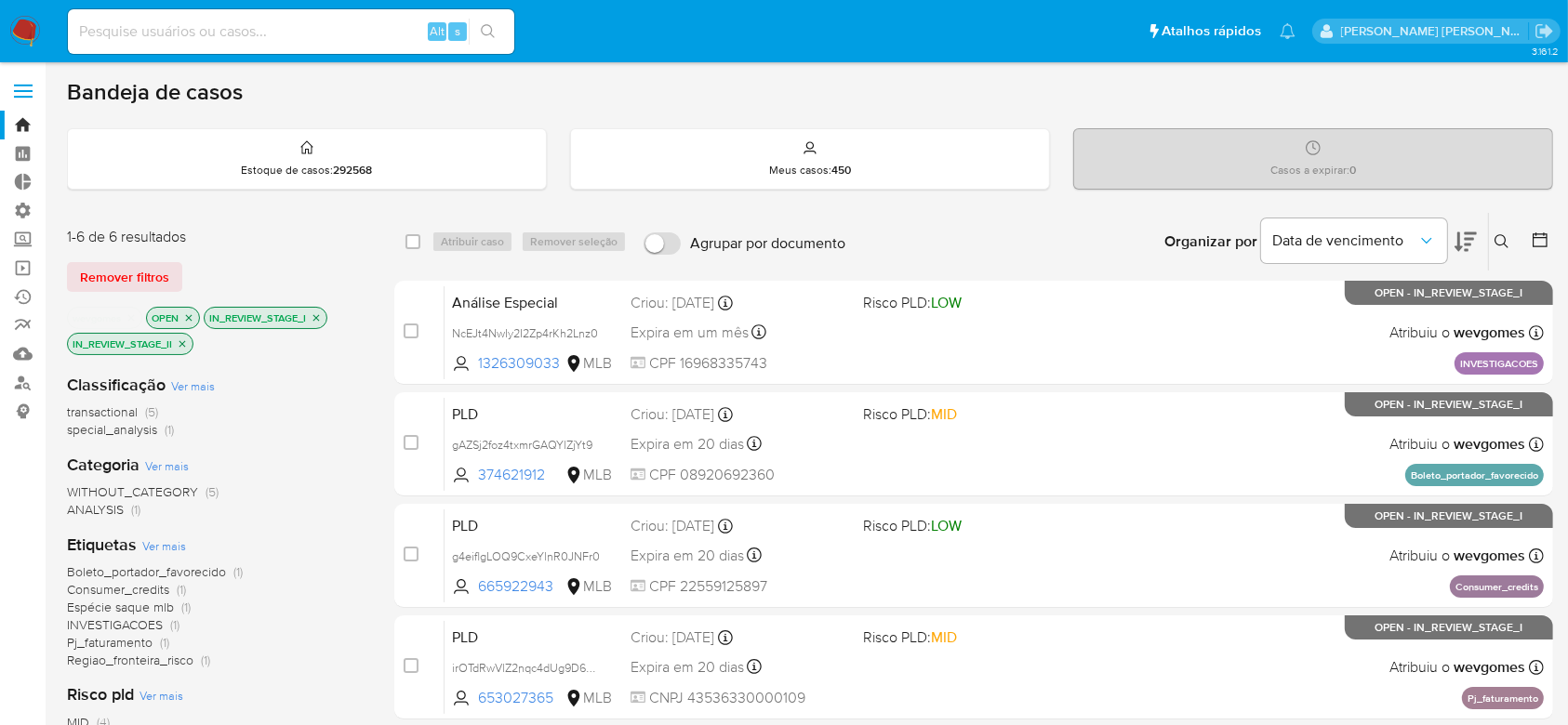
click at [138, 312] on p "wevgomes" at bounding box center [105, 317] width 73 height 20
click at [134, 316] on icon "close-filter" at bounding box center [132, 318] width 12 height 12
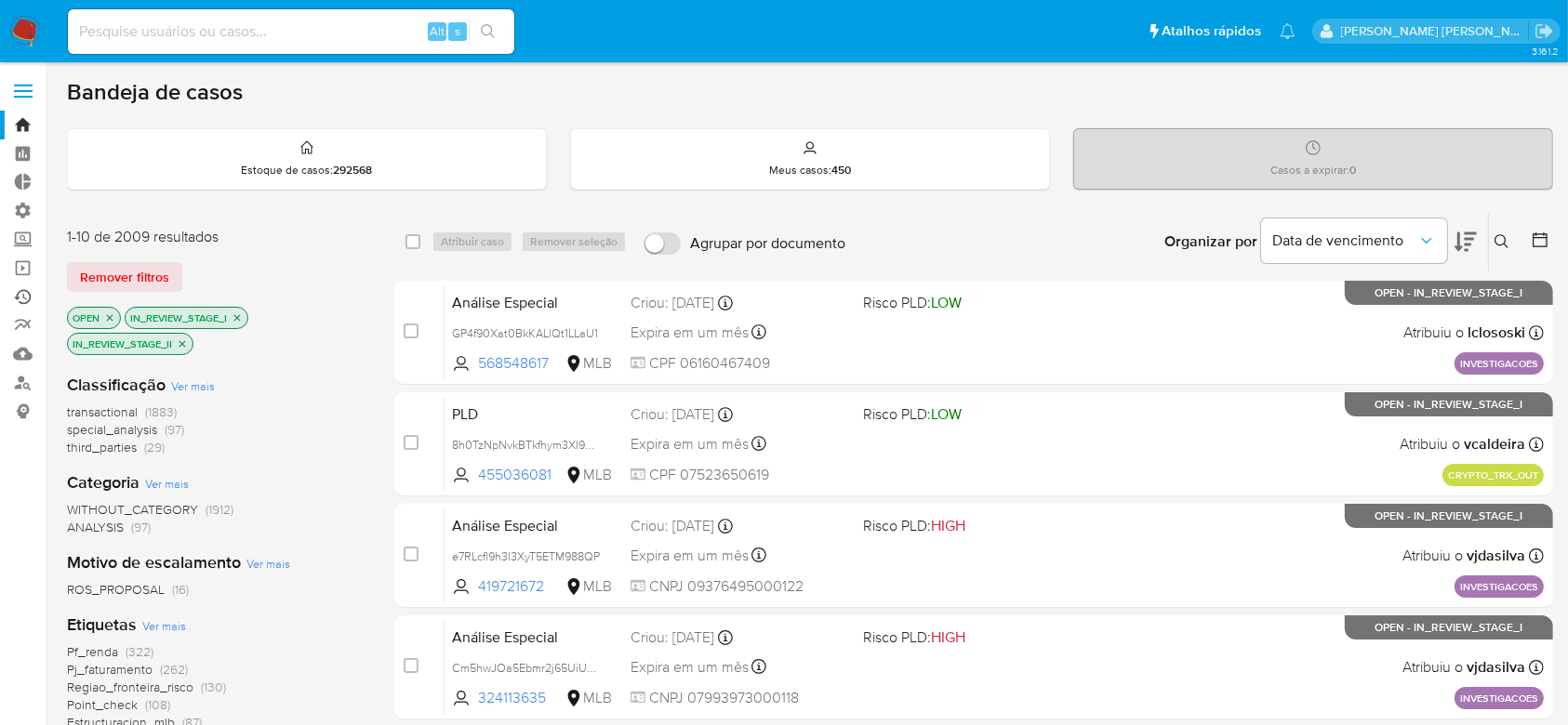
click at [27, 297] on link "Ejecuções automáticas" at bounding box center [111, 297] width 221 height 29
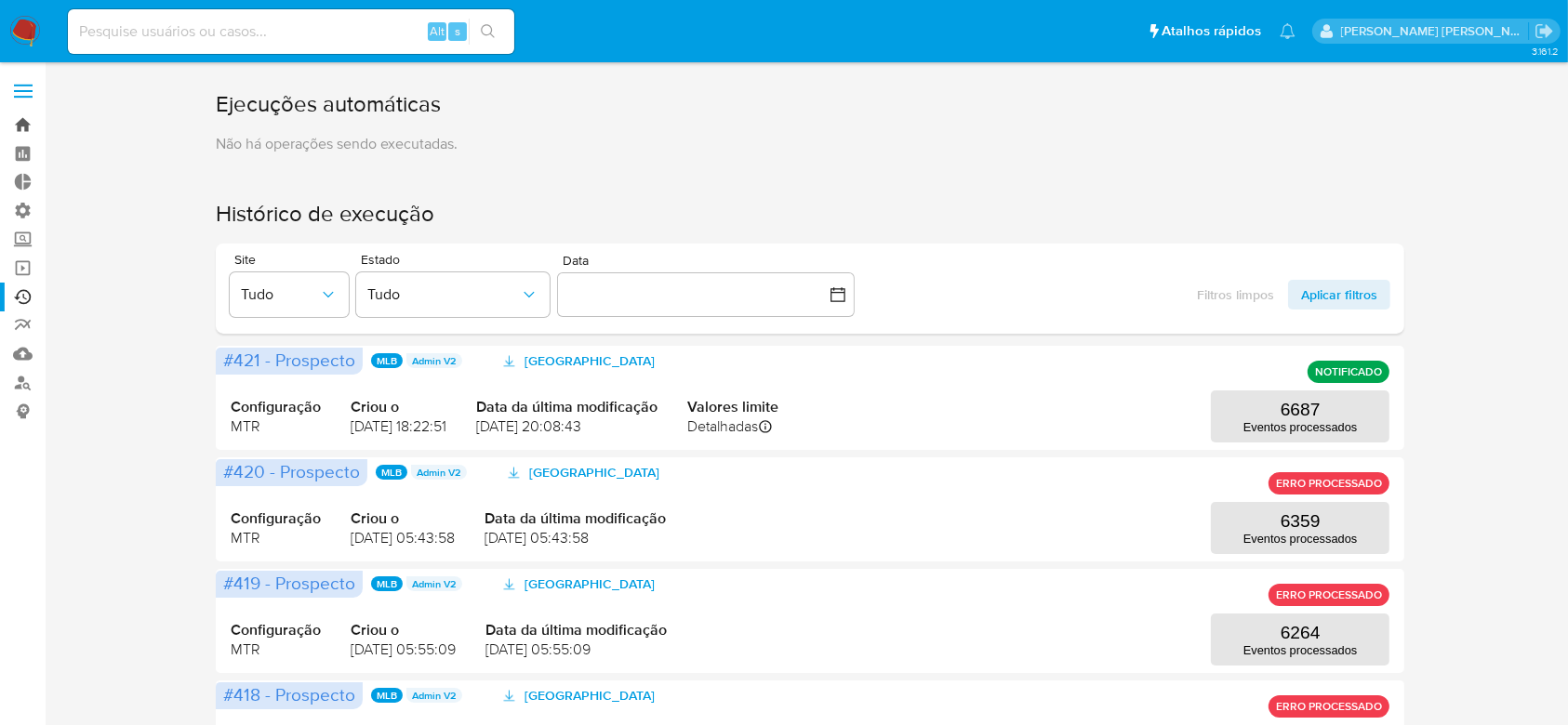
click at [26, 126] on link "Bandeja" at bounding box center [111, 125] width 221 height 29
